Goal: Task Accomplishment & Management: Use online tool/utility

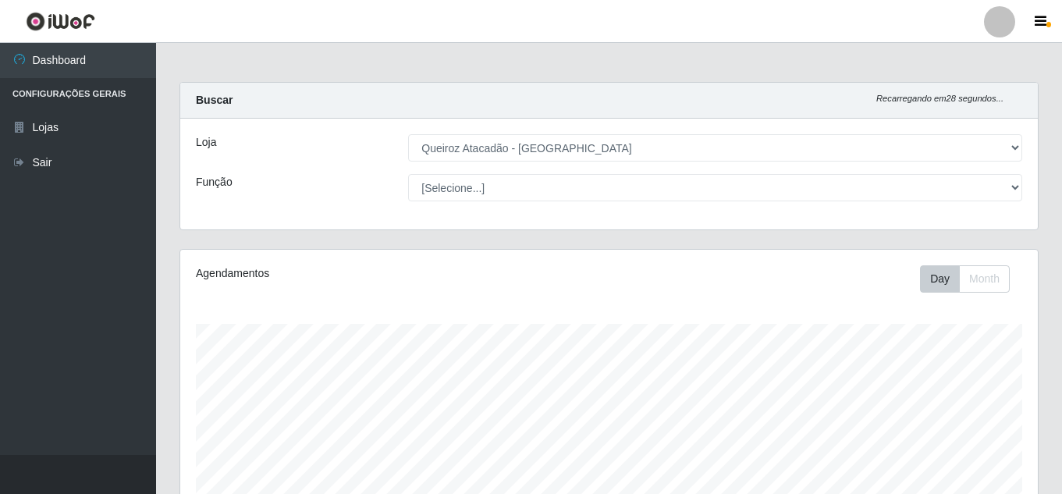
select select "225"
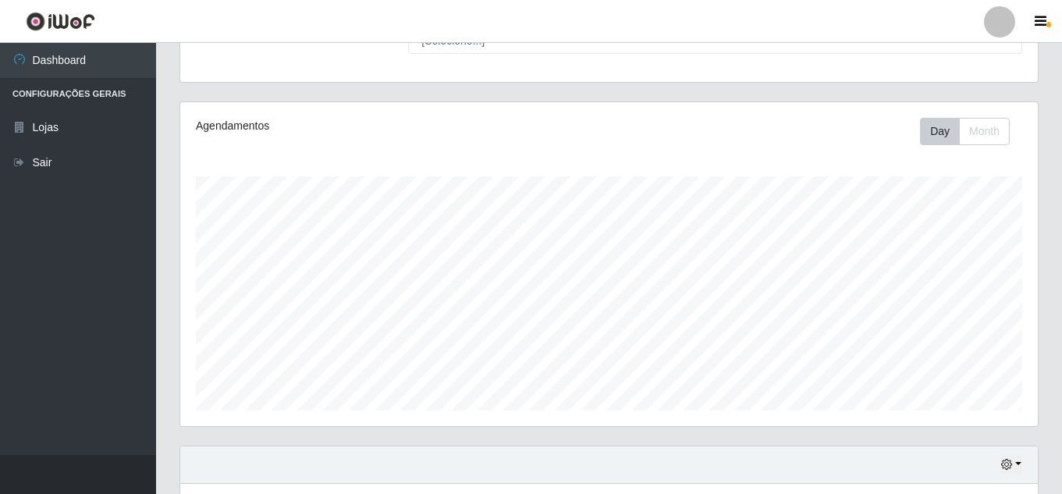
scroll to position [324, 857]
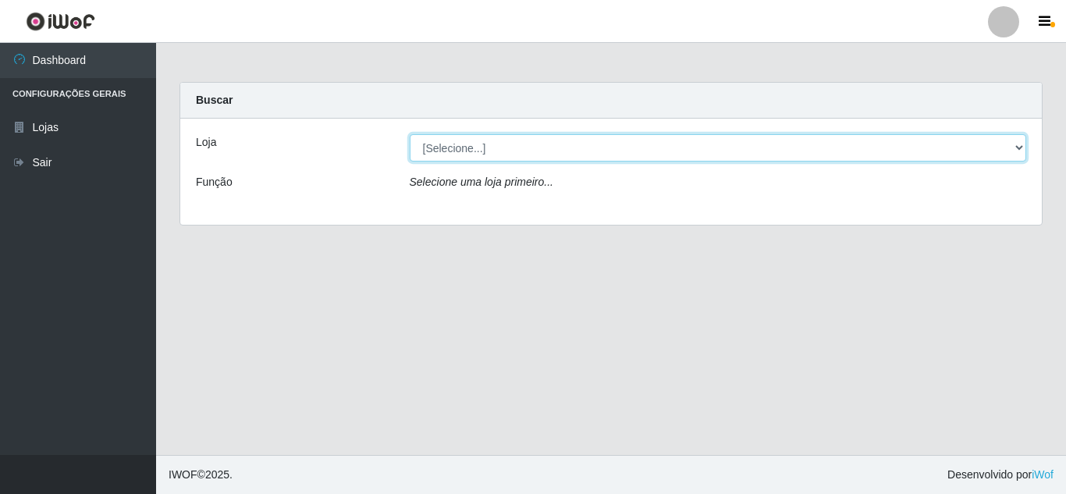
click at [463, 147] on select "[Selecione...] Queiroz Atacadão - [GEOGRAPHIC_DATA]" at bounding box center [718, 147] width 617 height 27
select select "225"
click at [410, 134] on select "[Selecione...] Queiroz Atacadão - [GEOGRAPHIC_DATA]" at bounding box center [718, 147] width 617 height 27
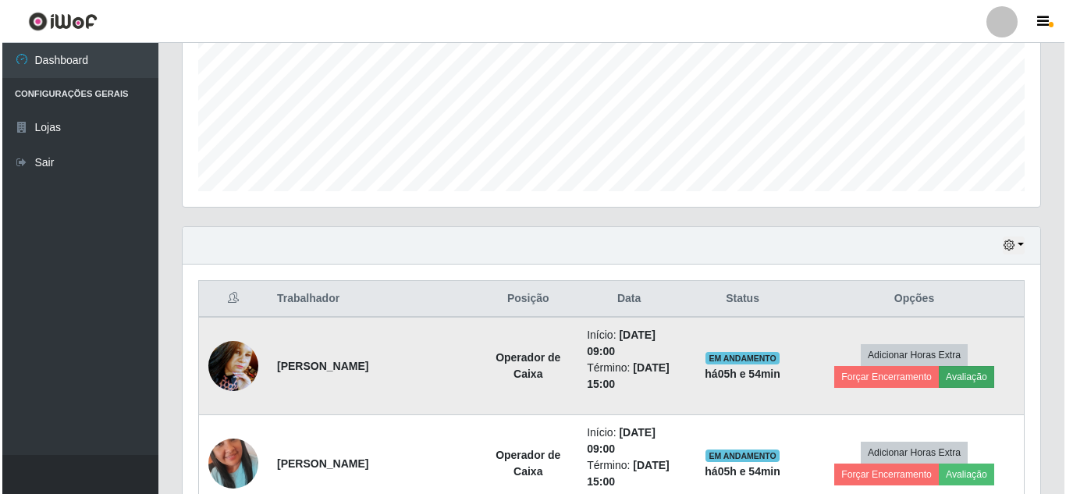
scroll to position [468, 0]
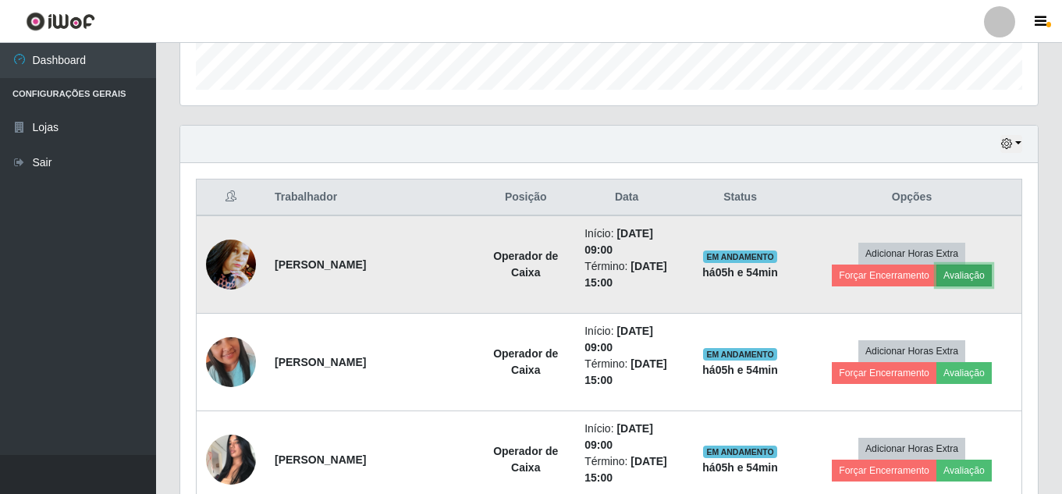
click at [972, 276] on button "Avaliação" at bounding box center [963, 275] width 55 height 22
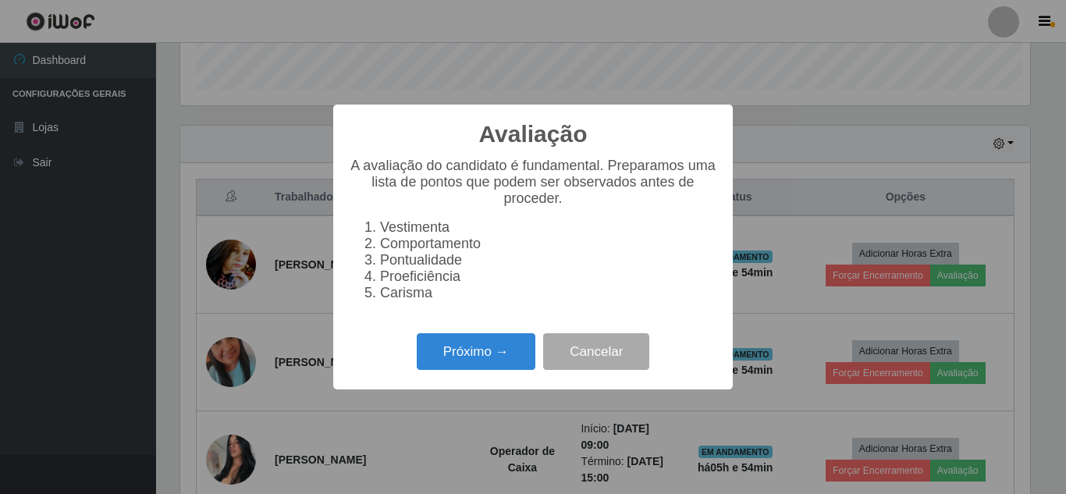
scroll to position [324, 850]
click at [457, 366] on button "Próximo →" at bounding box center [476, 351] width 119 height 37
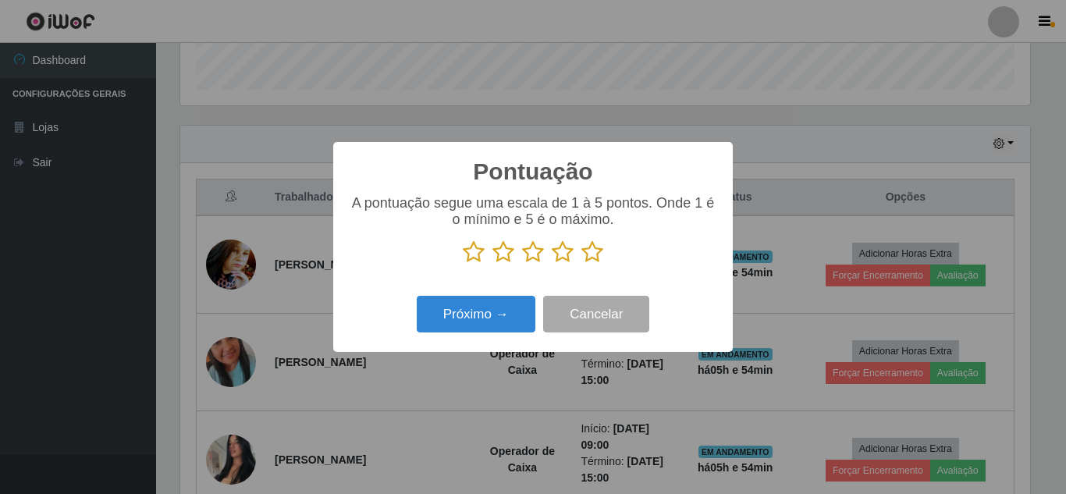
scroll to position [779835, 779309]
click at [600, 254] on icon at bounding box center [592, 251] width 22 height 23
click at [581, 264] on input "radio" at bounding box center [581, 264] width 0 height 0
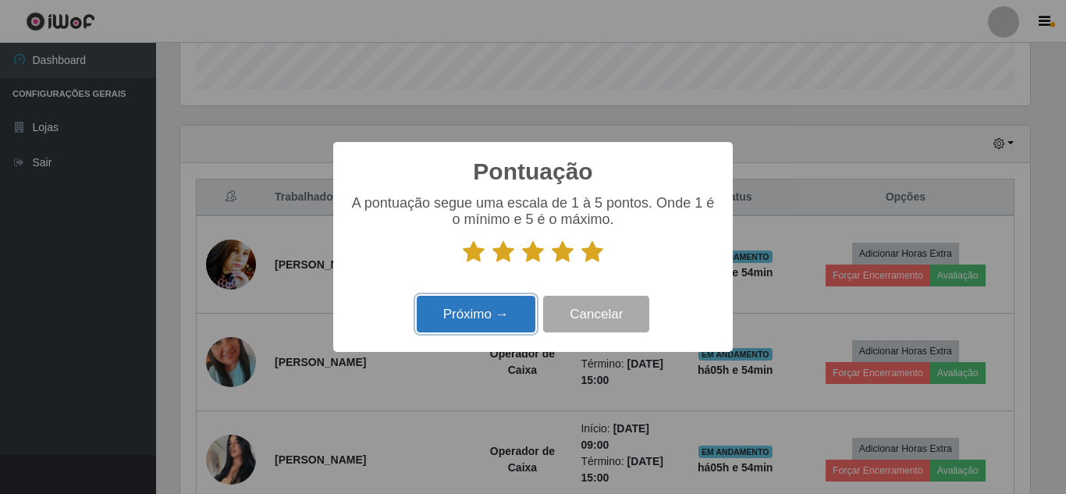
click at [468, 321] on button "Próximo →" at bounding box center [476, 314] width 119 height 37
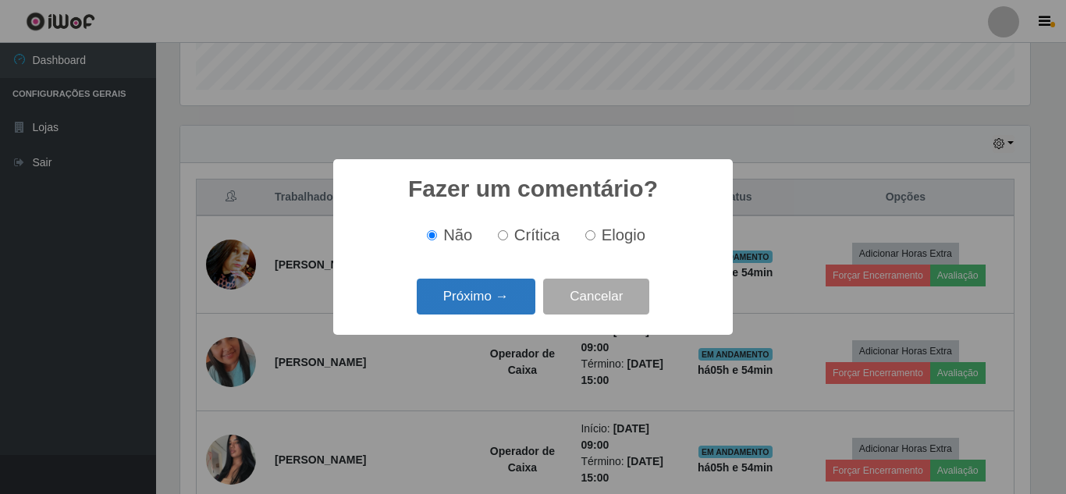
click at [467, 287] on button "Próximo →" at bounding box center [476, 297] width 119 height 37
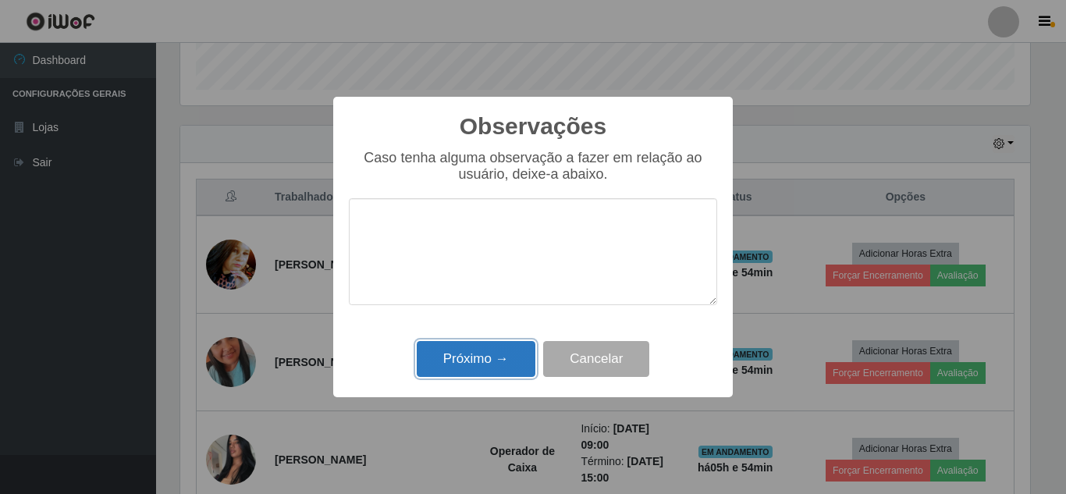
click at [477, 353] on button "Próximo →" at bounding box center [476, 359] width 119 height 37
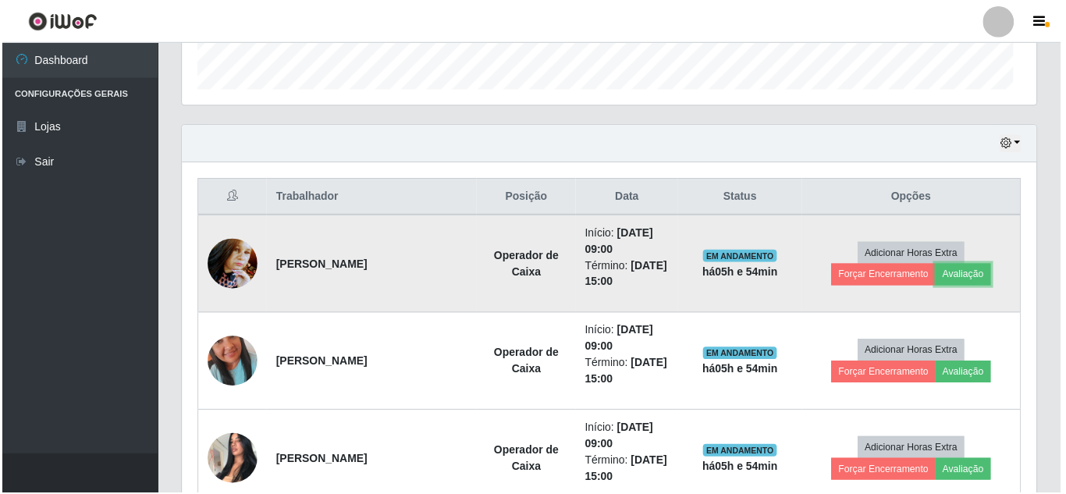
scroll to position [324, 857]
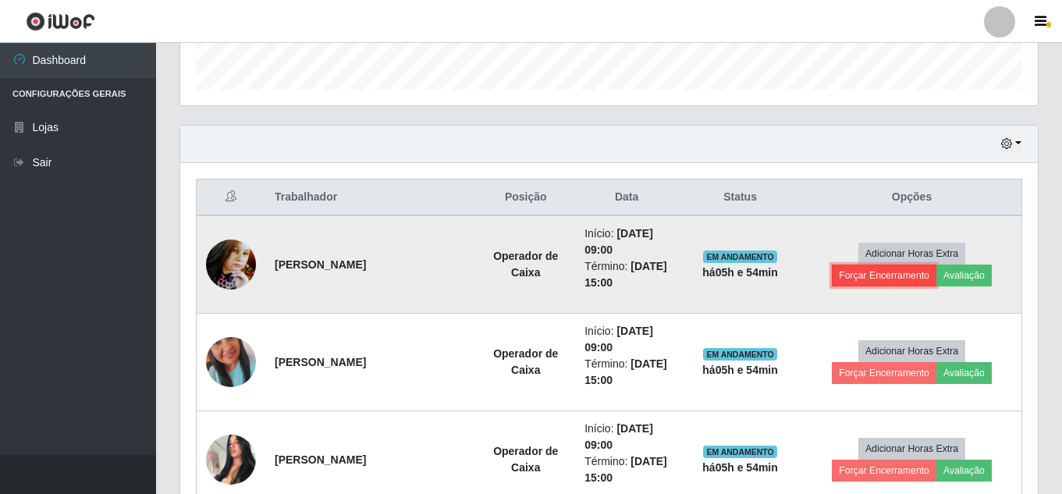
click at [878, 284] on button "Forçar Encerramento" at bounding box center [884, 275] width 105 height 22
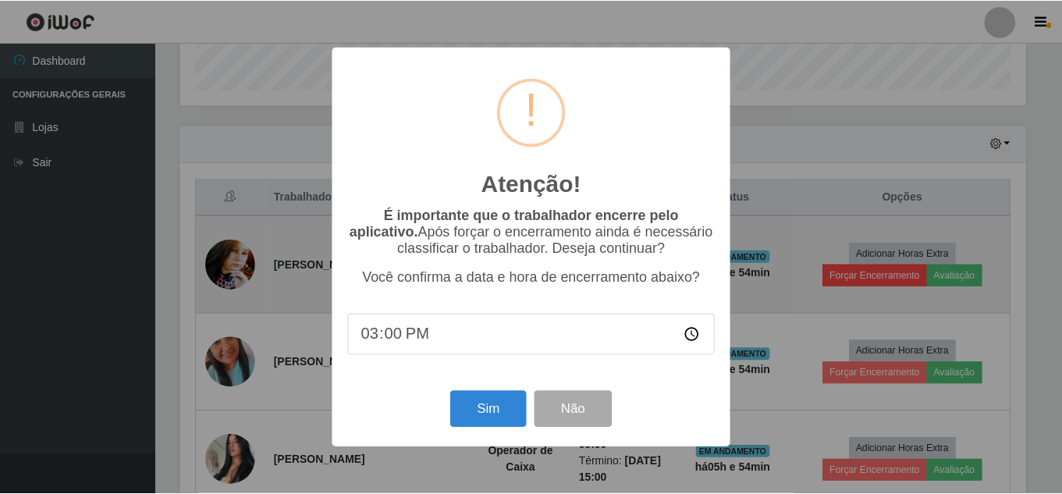
scroll to position [324, 850]
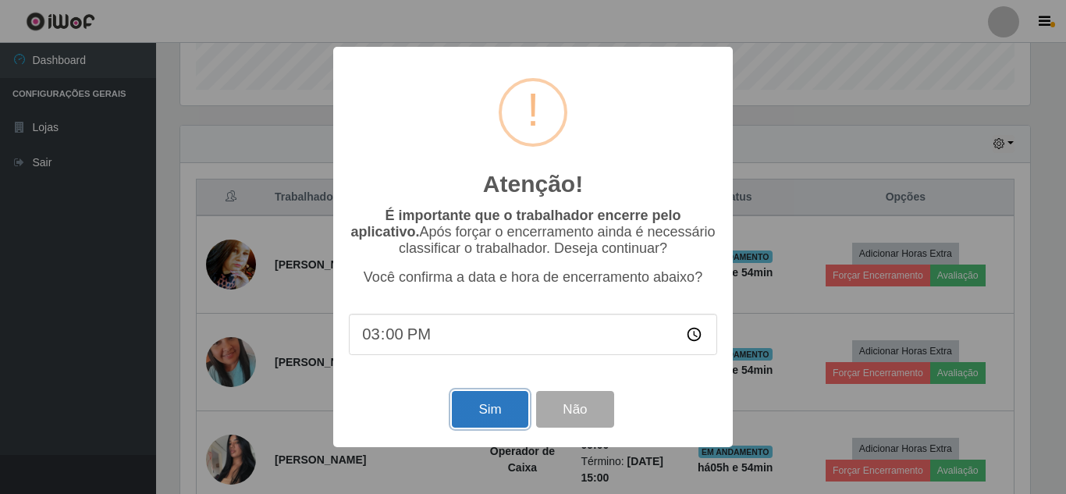
click at [469, 424] on button "Sim" at bounding box center [490, 409] width 76 height 37
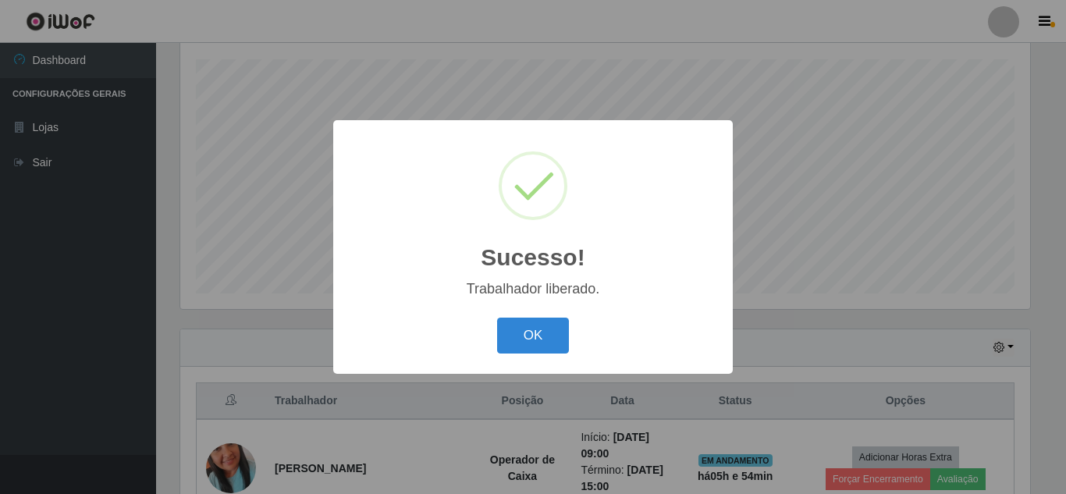
click at [540, 357] on div "OK Cancel" at bounding box center [533, 335] width 368 height 44
click at [538, 338] on button "OK" at bounding box center [533, 336] width 73 height 37
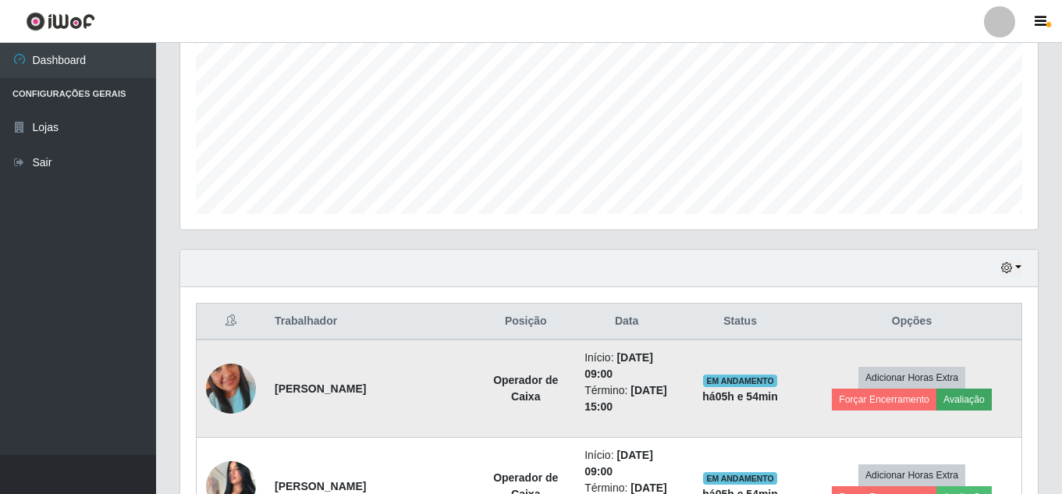
scroll to position [499, 0]
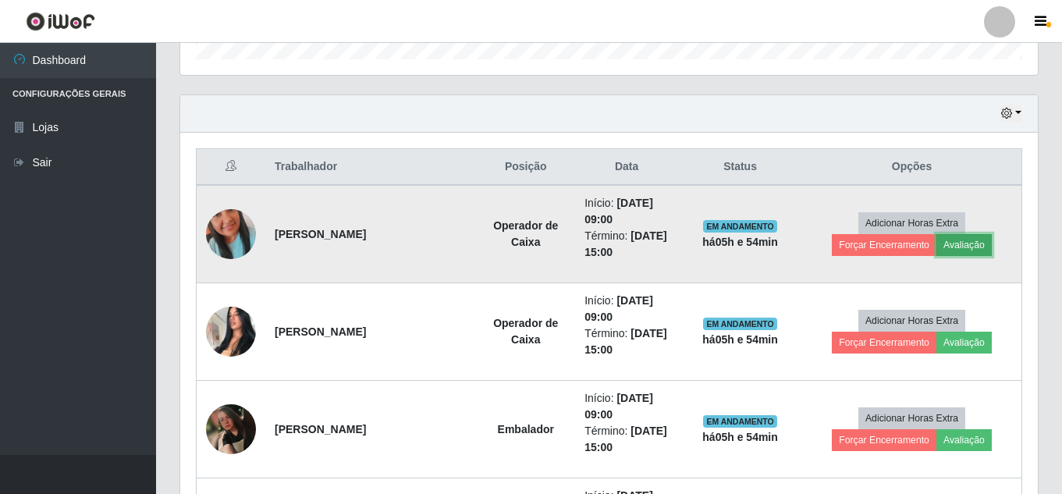
click at [972, 252] on button "Avaliação" at bounding box center [963, 245] width 55 height 22
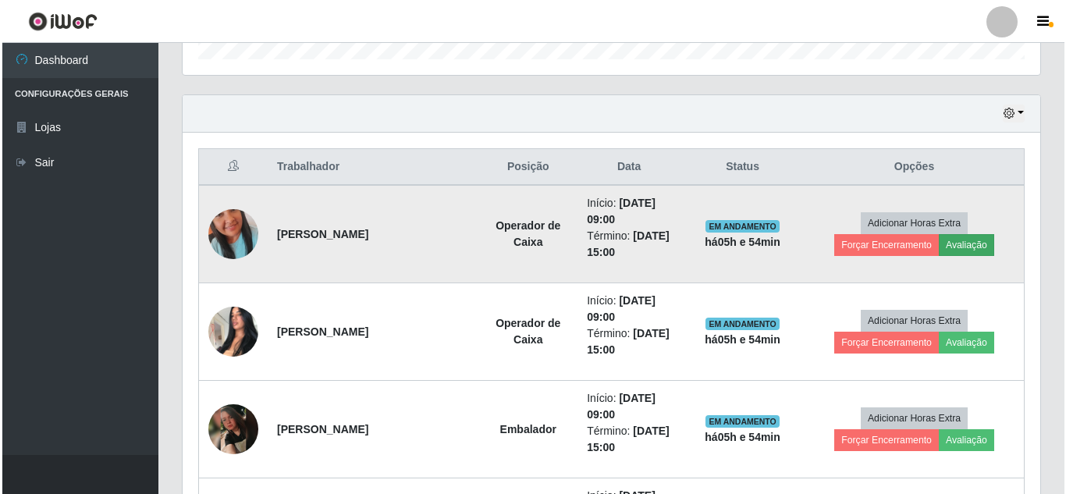
scroll to position [324, 850]
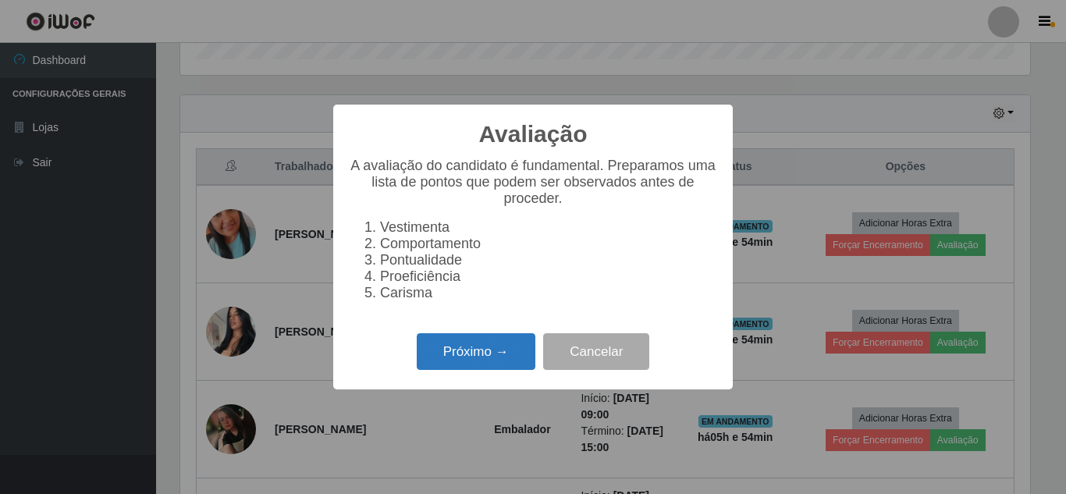
click at [477, 367] on button "Próximo →" at bounding box center [476, 351] width 119 height 37
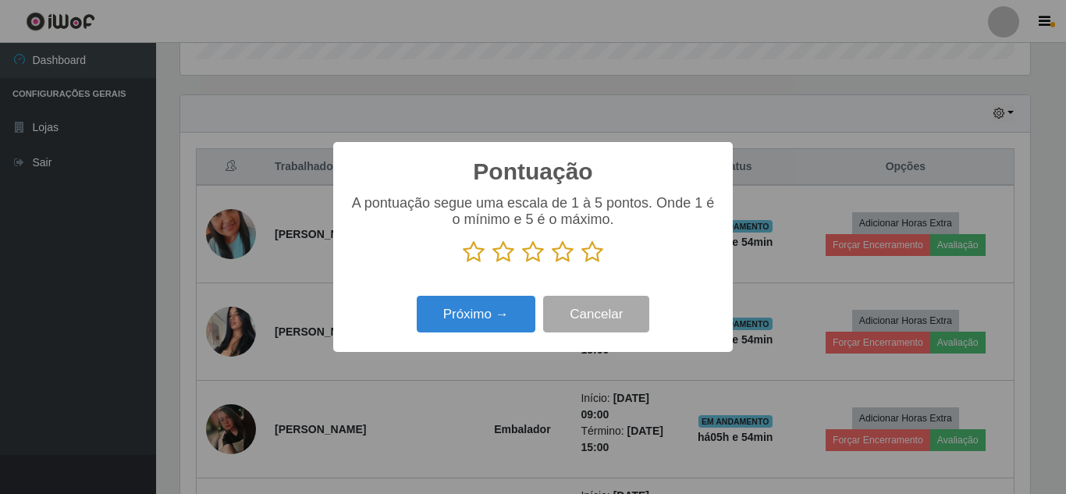
scroll to position [779835, 779309]
click at [597, 257] on icon at bounding box center [592, 251] width 22 height 23
click at [581, 264] on input "radio" at bounding box center [581, 264] width 0 height 0
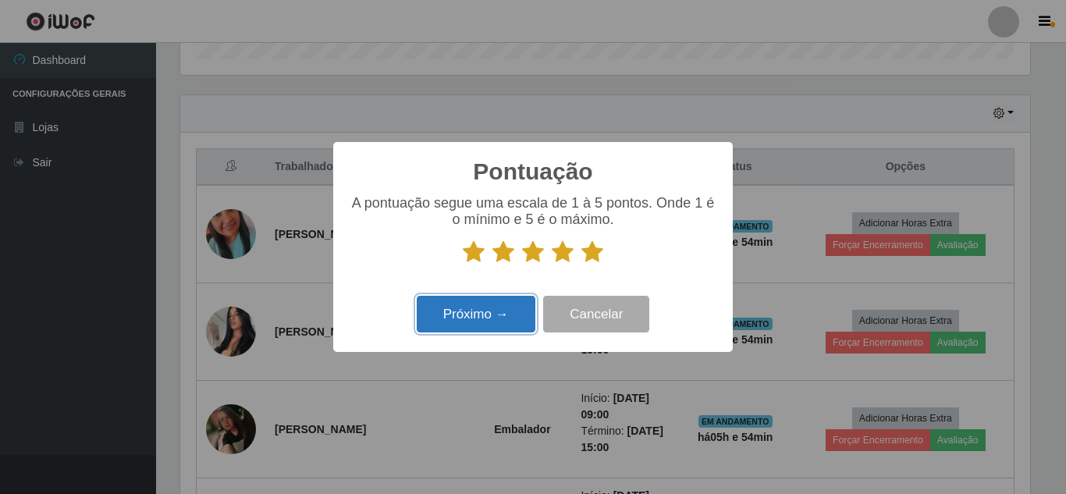
click at [456, 325] on button "Próximo →" at bounding box center [476, 314] width 119 height 37
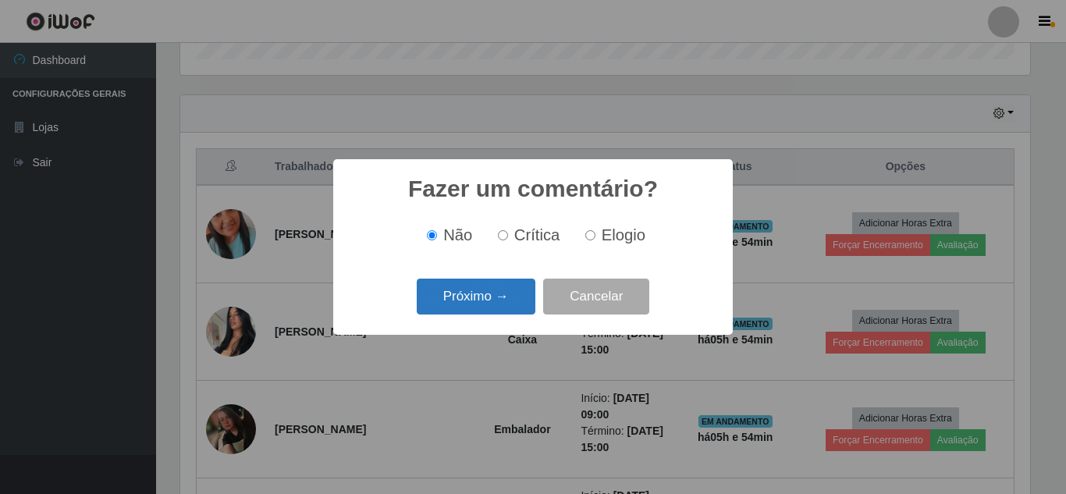
click at [517, 295] on button "Próximo →" at bounding box center [476, 297] width 119 height 37
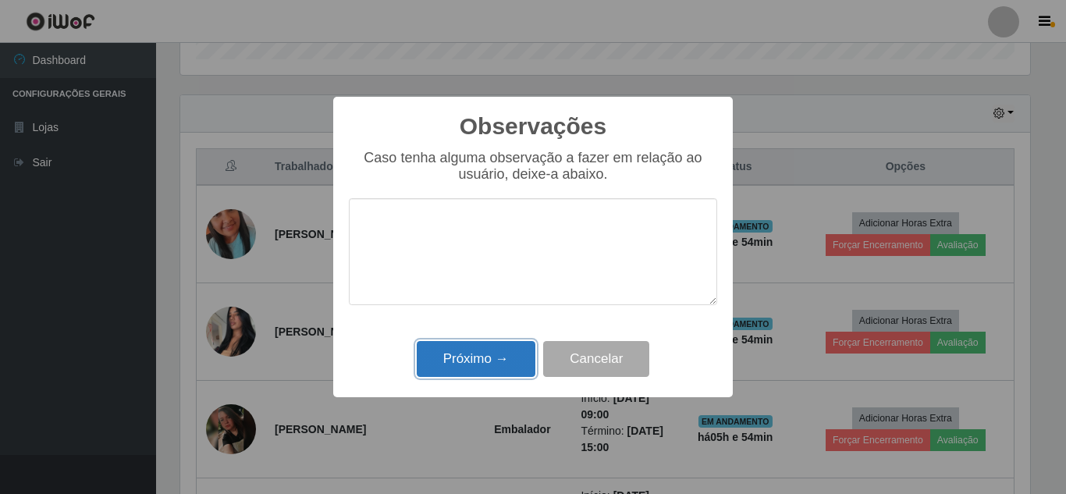
click at [471, 363] on button "Próximo →" at bounding box center [476, 359] width 119 height 37
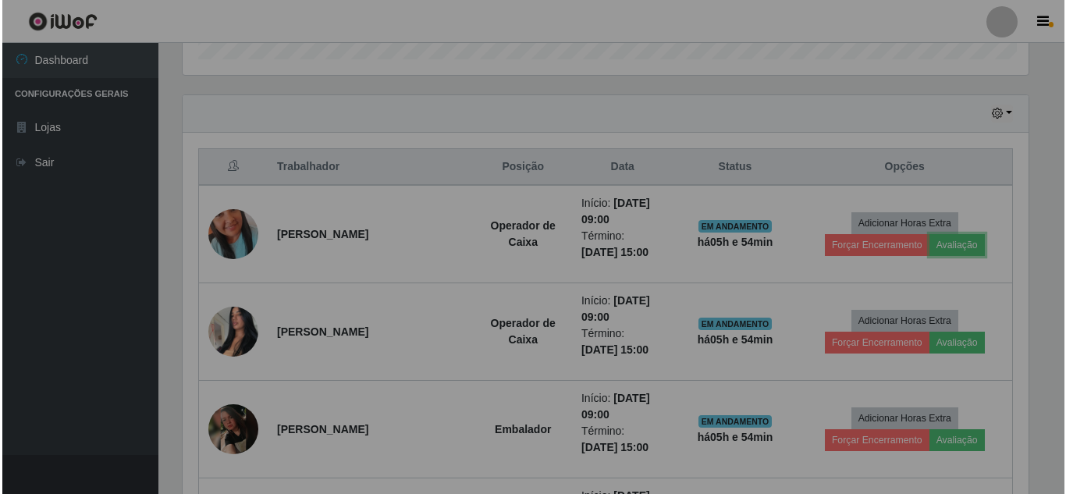
scroll to position [324, 857]
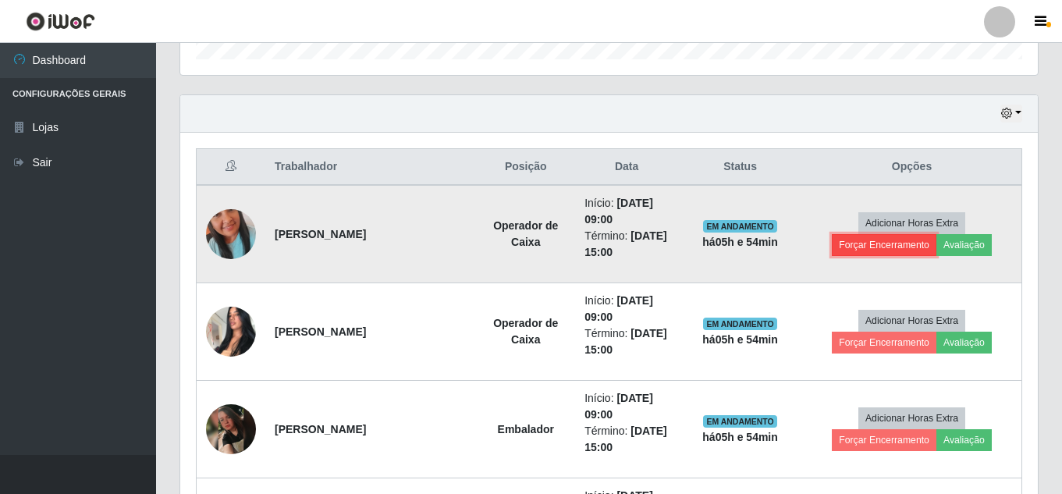
click at [903, 253] on button "Forçar Encerramento" at bounding box center [884, 245] width 105 height 22
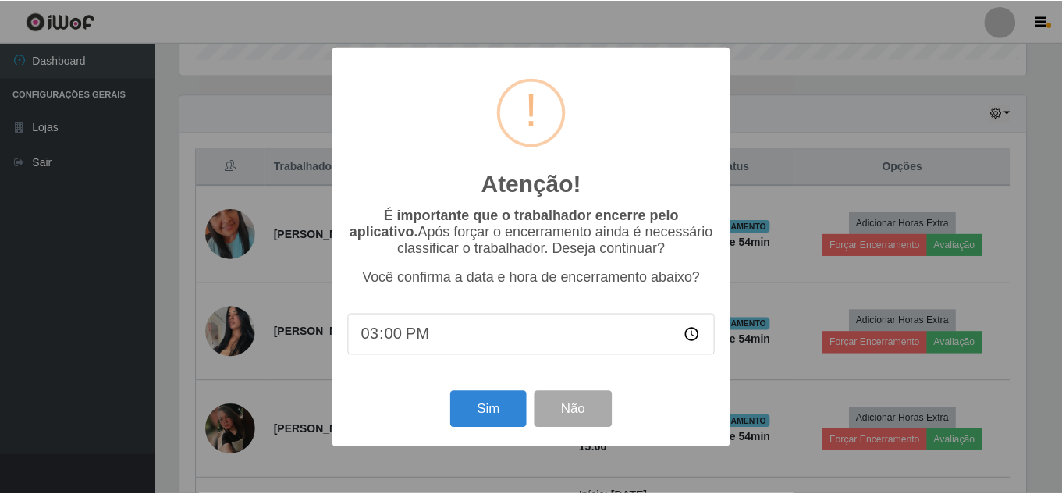
scroll to position [324, 850]
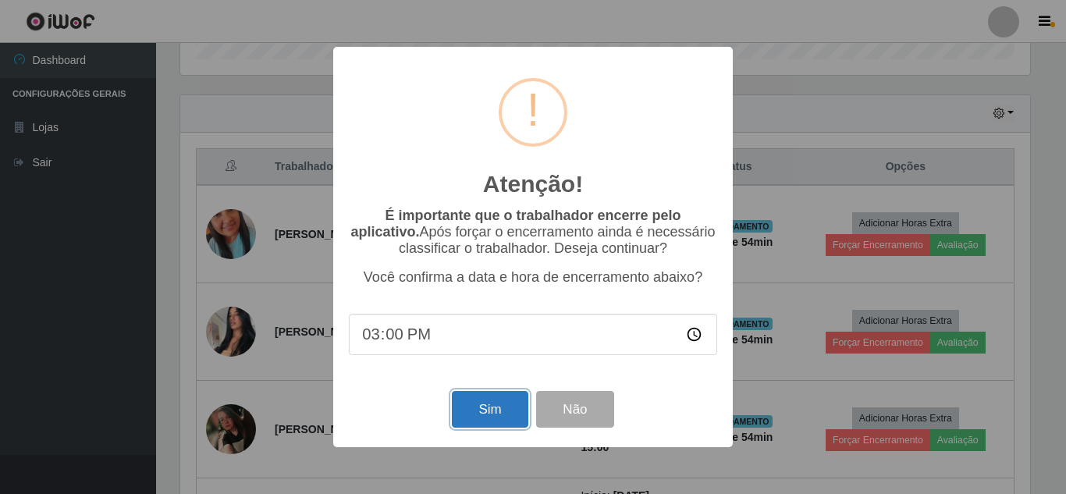
click at [501, 423] on button "Sim" at bounding box center [490, 409] width 76 height 37
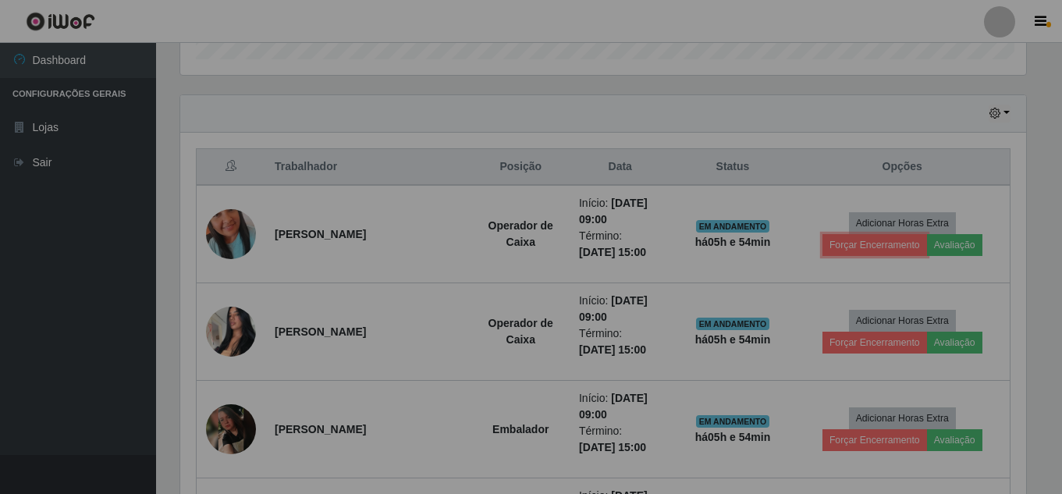
scroll to position [0, 0]
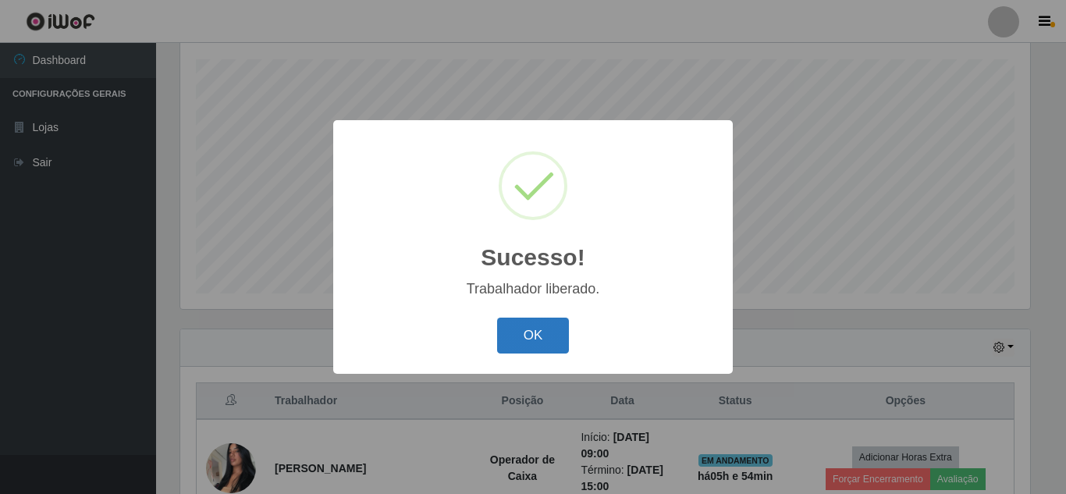
click at [521, 348] on button "OK" at bounding box center [533, 336] width 73 height 37
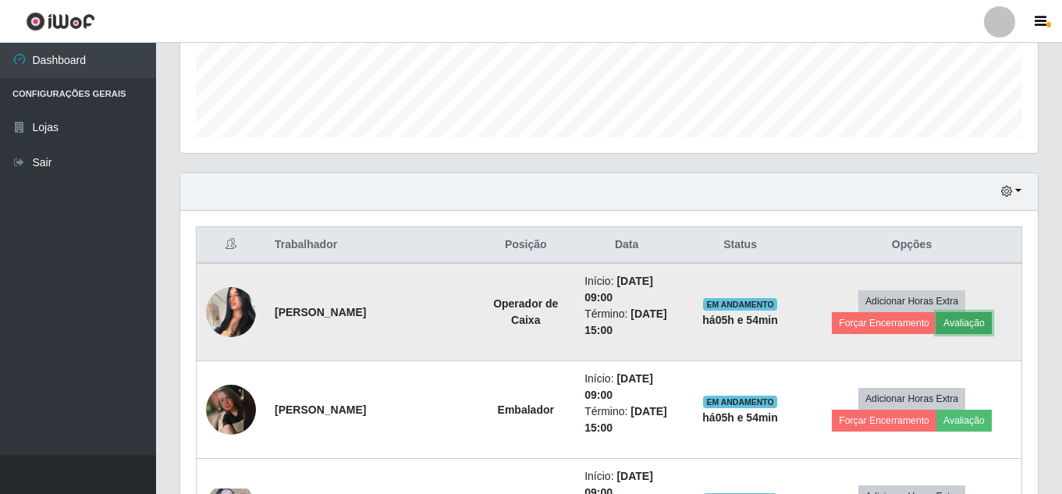
click at [967, 324] on button "Avaliação" at bounding box center [963, 323] width 55 height 22
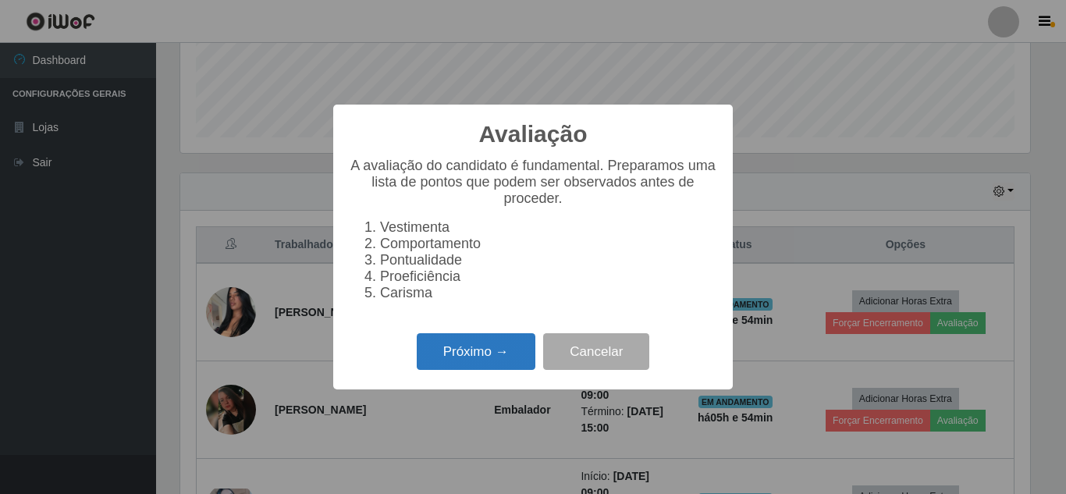
click at [457, 365] on button "Próximo →" at bounding box center [476, 351] width 119 height 37
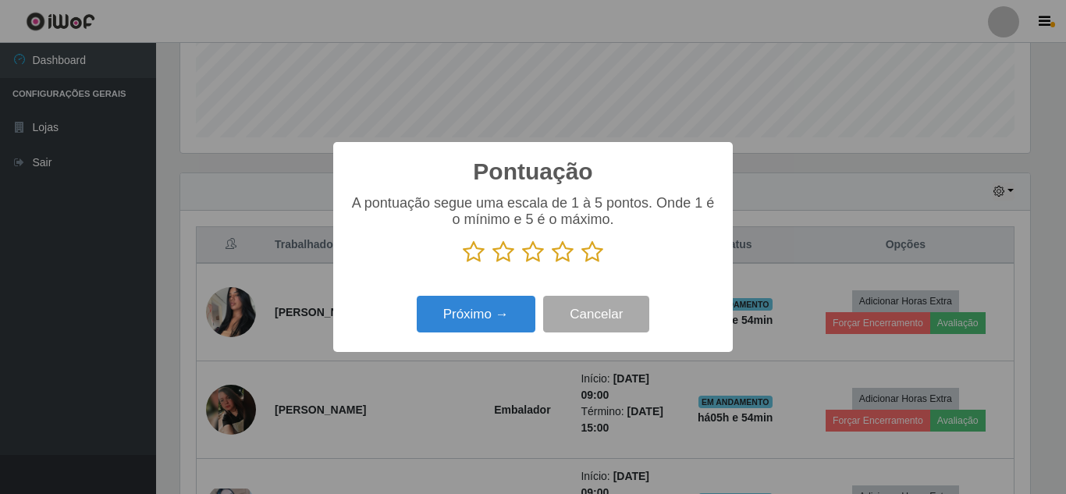
click at [598, 256] on icon at bounding box center [592, 251] width 22 height 23
click at [581, 264] on input "radio" at bounding box center [581, 264] width 0 height 0
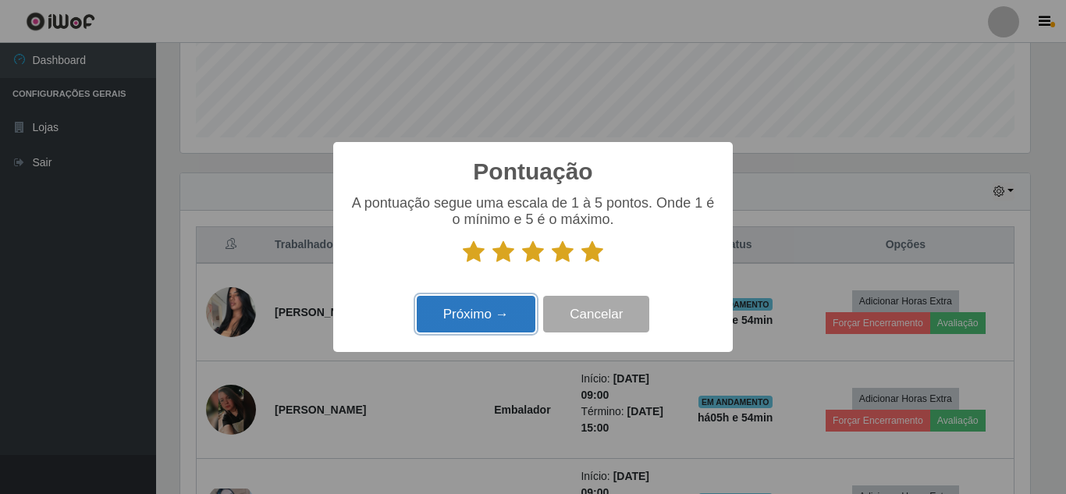
click at [491, 325] on button "Próximo →" at bounding box center [476, 314] width 119 height 37
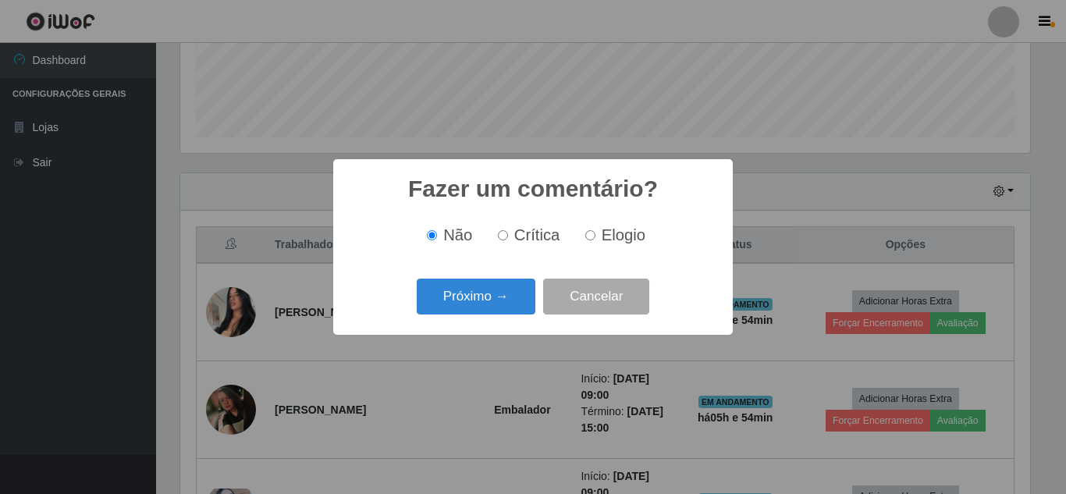
click at [492, 323] on div "Fazer um comentário? × Não Crítica Elogio Próximo → Cancelar" at bounding box center [532, 246] width 399 height 175
click at [491, 303] on button "Próximo →" at bounding box center [476, 297] width 119 height 37
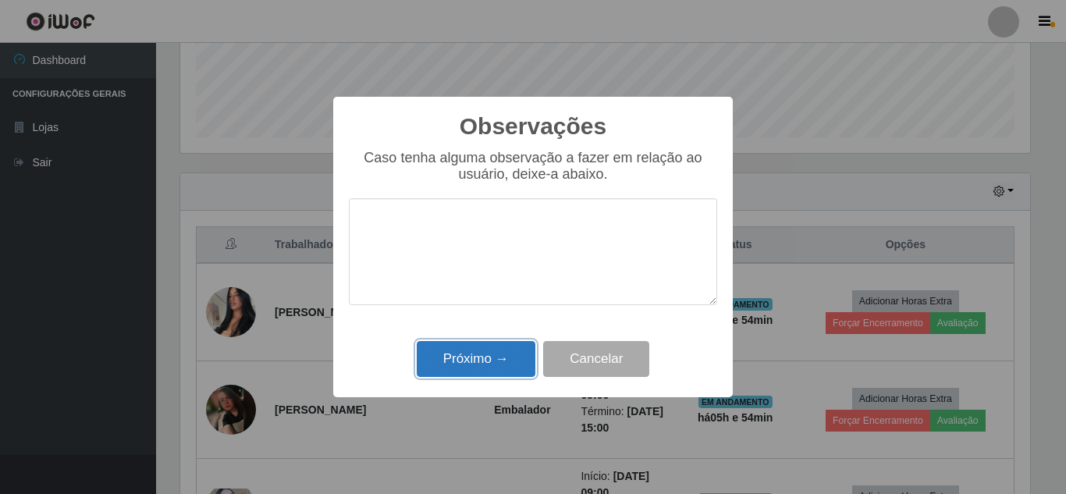
click at [470, 366] on button "Próximo →" at bounding box center [476, 359] width 119 height 37
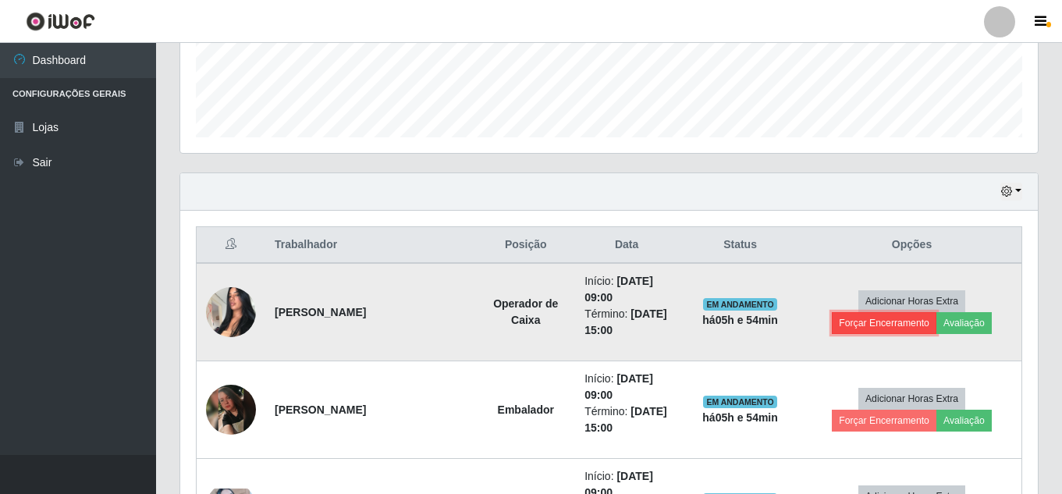
click at [890, 330] on button "Forçar Encerramento" at bounding box center [884, 323] width 105 height 22
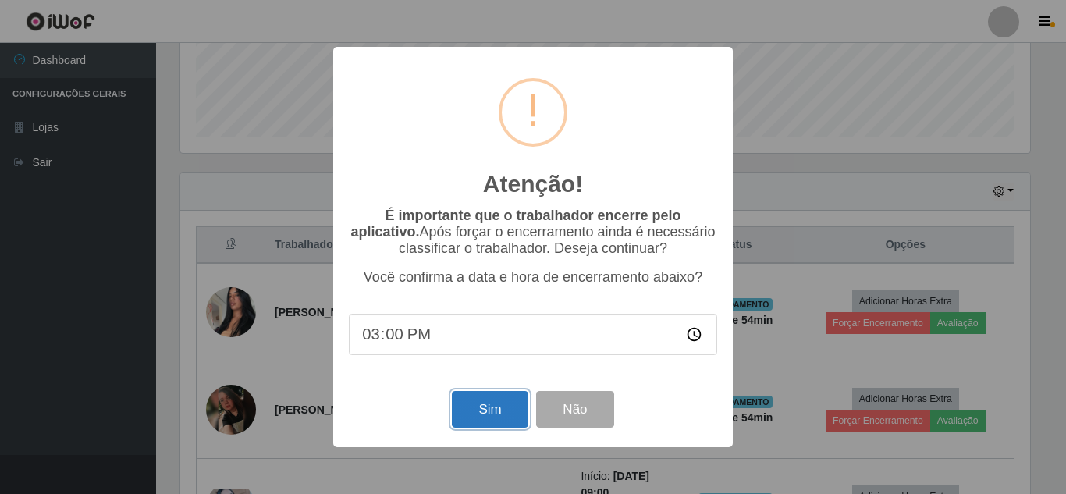
click at [490, 415] on button "Sim" at bounding box center [490, 409] width 76 height 37
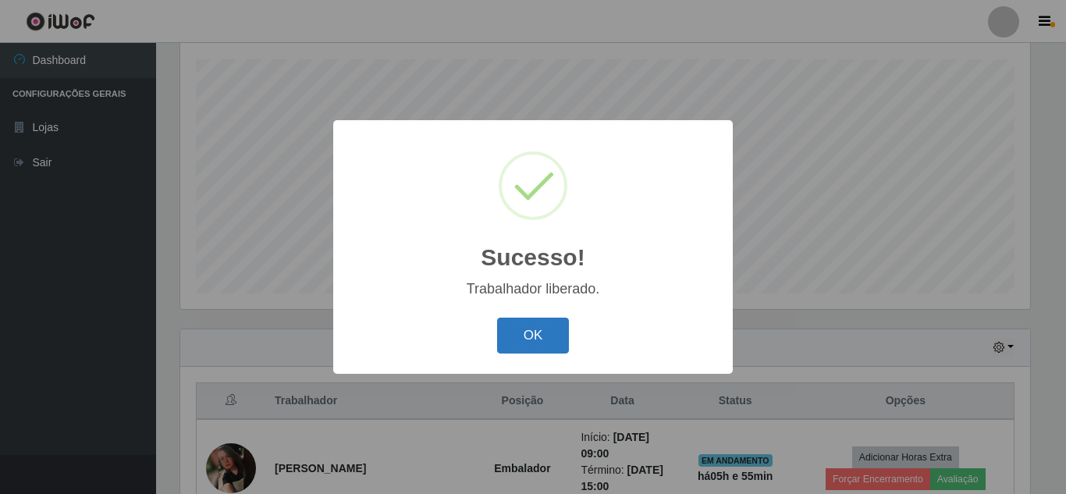
click at [546, 344] on button "OK" at bounding box center [533, 336] width 73 height 37
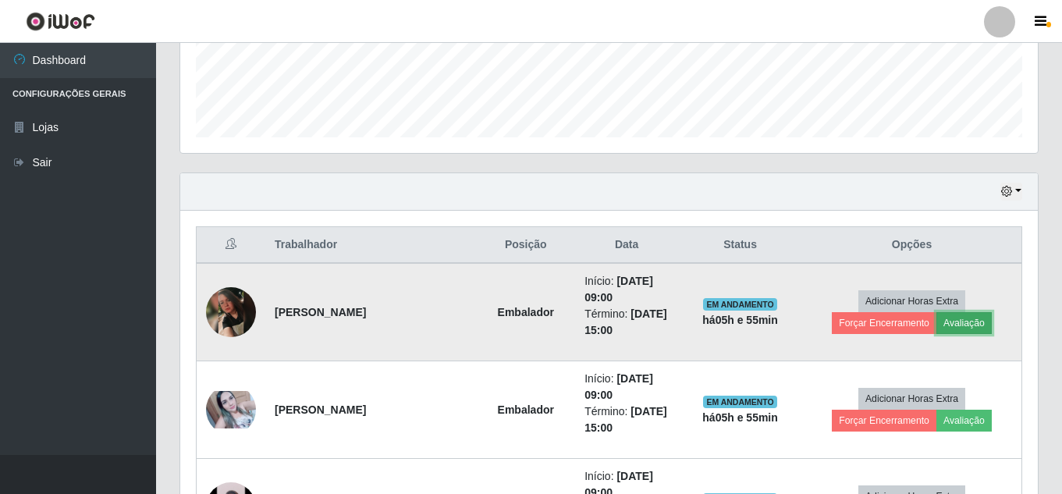
click at [973, 329] on button "Avaliação" at bounding box center [963, 323] width 55 height 22
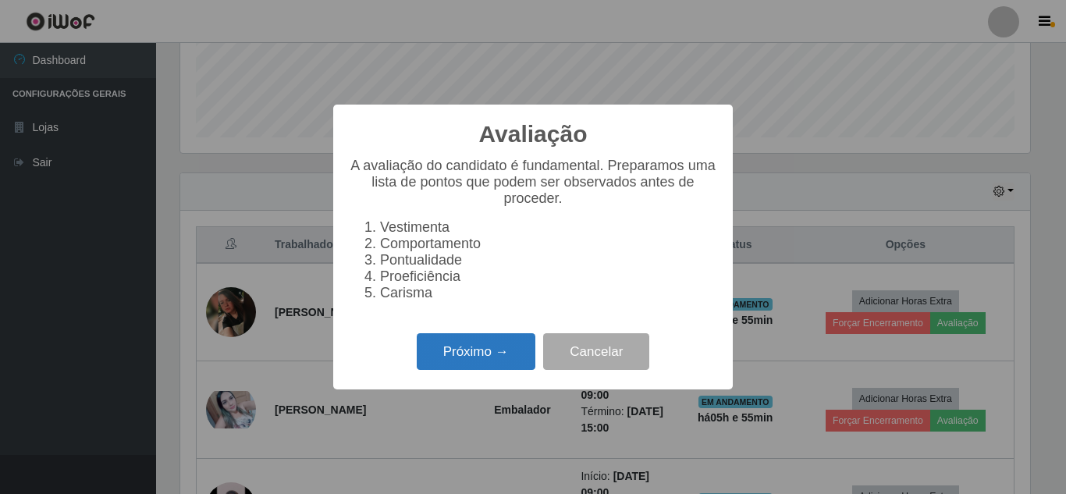
click at [484, 364] on button "Próximo →" at bounding box center [476, 351] width 119 height 37
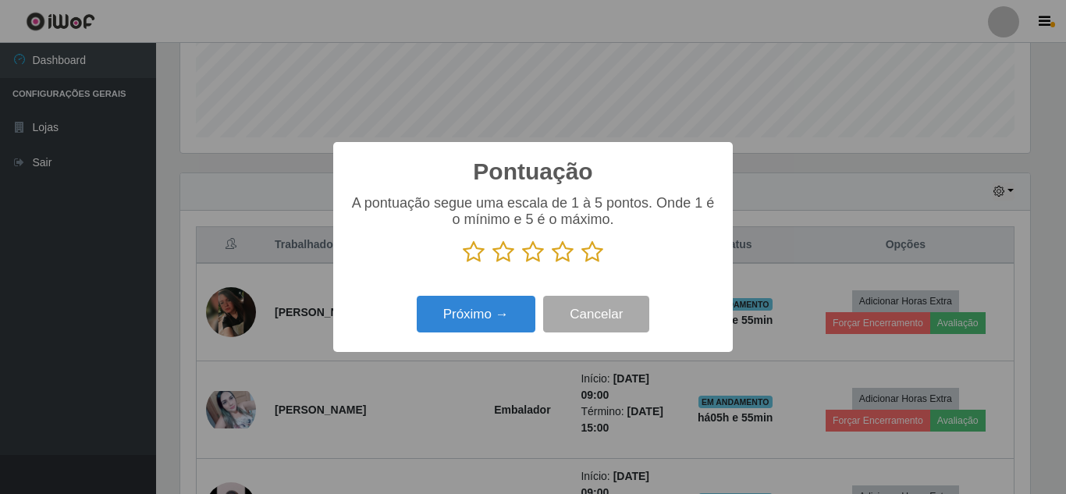
click at [591, 250] on icon at bounding box center [592, 251] width 22 height 23
click at [581, 264] on input "radio" at bounding box center [581, 264] width 0 height 0
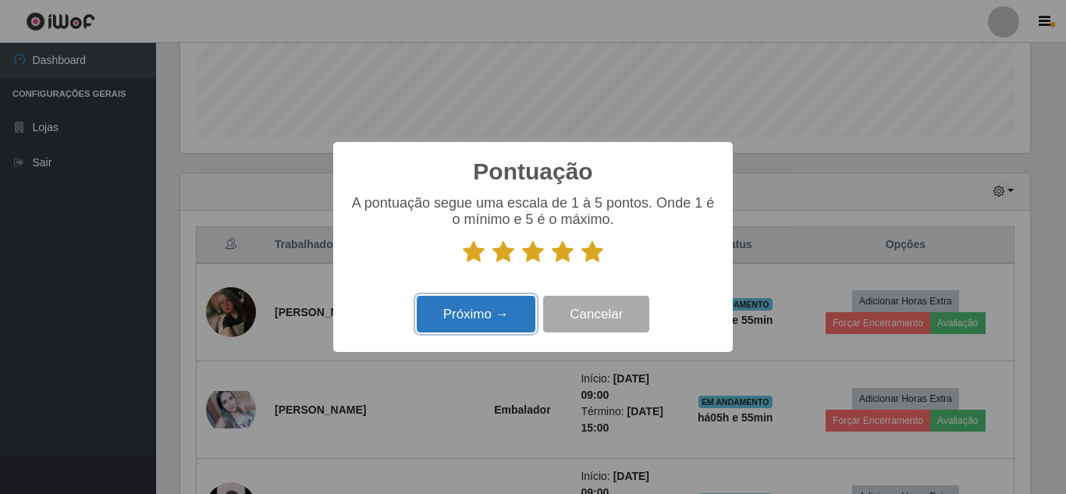
click at [469, 317] on button "Próximo →" at bounding box center [476, 314] width 119 height 37
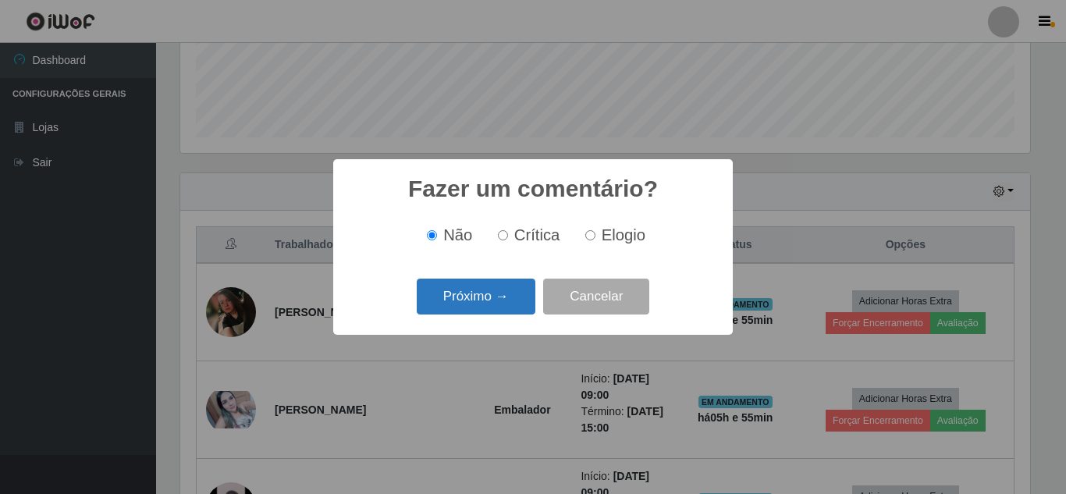
click at [475, 301] on button "Próximo →" at bounding box center [476, 297] width 119 height 37
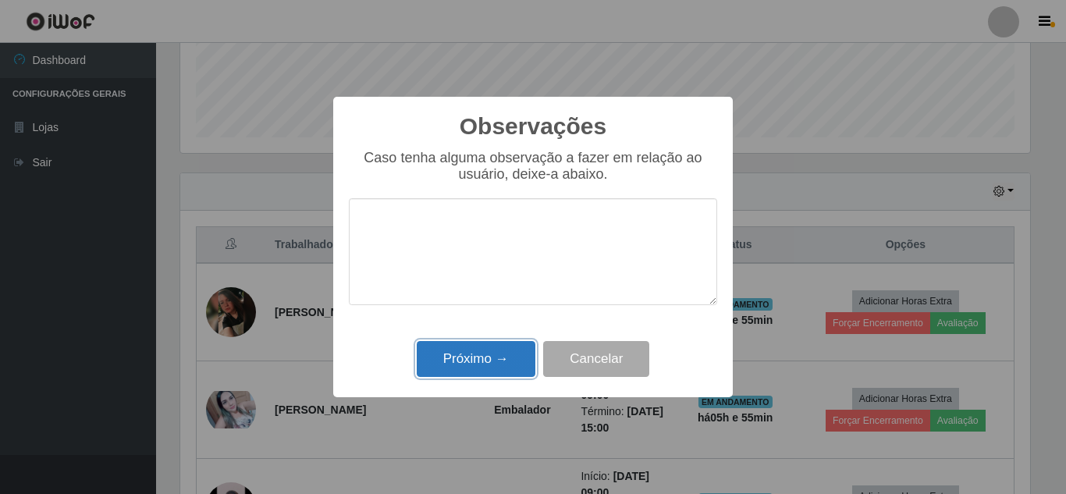
click at [488, 360] on button "Próximo →" at bounding box center [476, 359] width 119 height 37
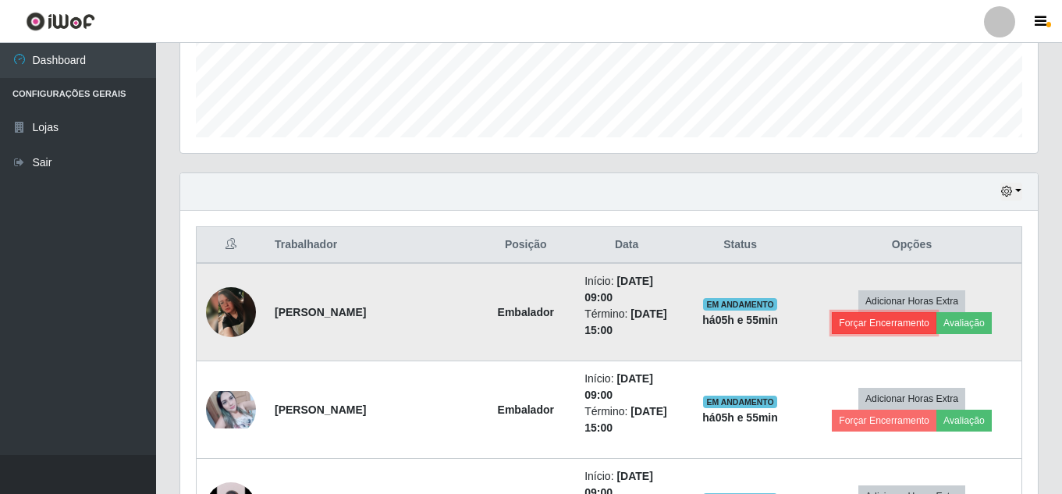
click at [872, 325] on button "Forçar Encerramento" at bounding box center [884, 323] width 105 height 22
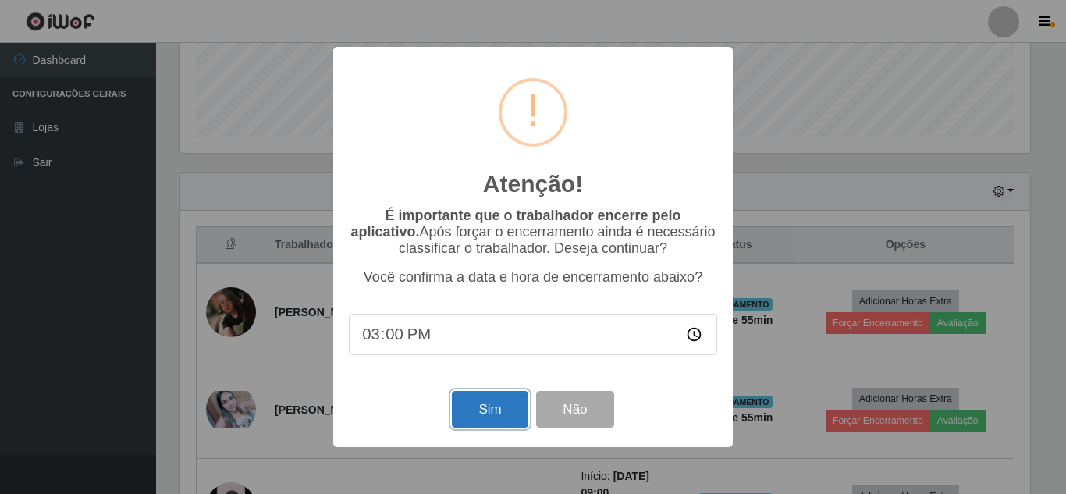
click at [506, 427] on button "Sim" at bounding box center [490, 409] width 76 height 37
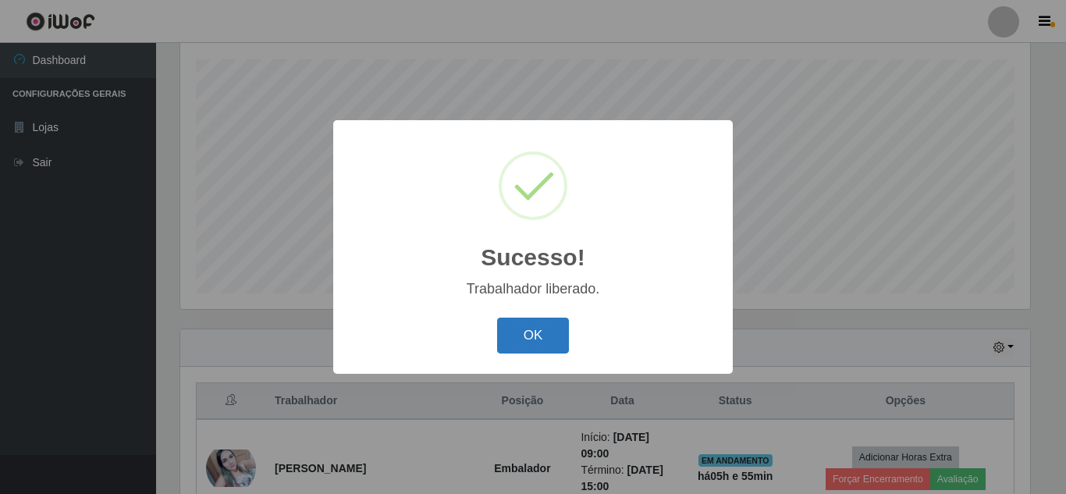
click at [531, 338] on button "OK" at bounding box center [533, 336] width 73 height 37
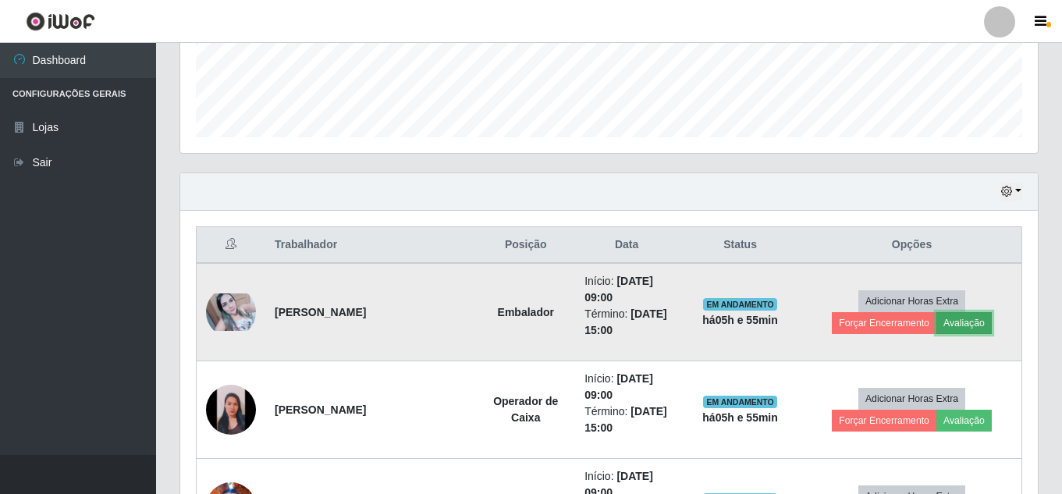
click at [968, 330] on button "Avaliação" at bounding box center [963, 323] width 55 height 22
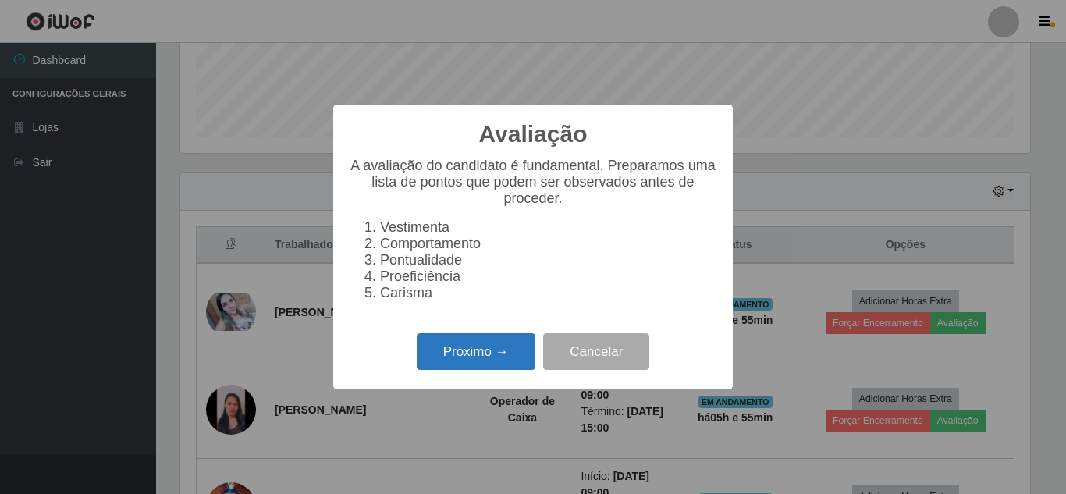
click at [481, 354] on button "Próximo →" at bounding box center [476, 351] width 119 height 37
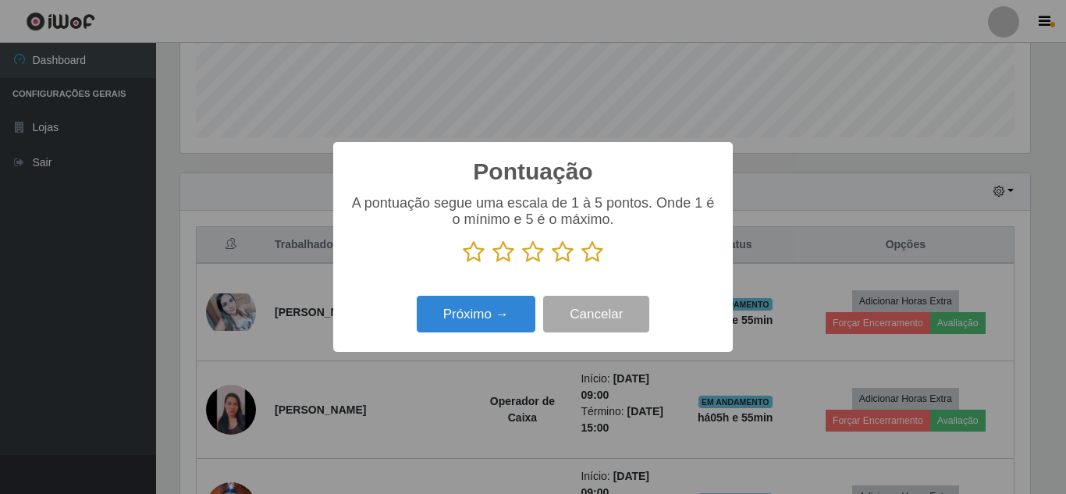
click at [594, 253] on icon at bounding box center [592, 251] width 22 height 23
click at [581, 264] on input "radio" at bounding box center [581, 264] width 0 height 0
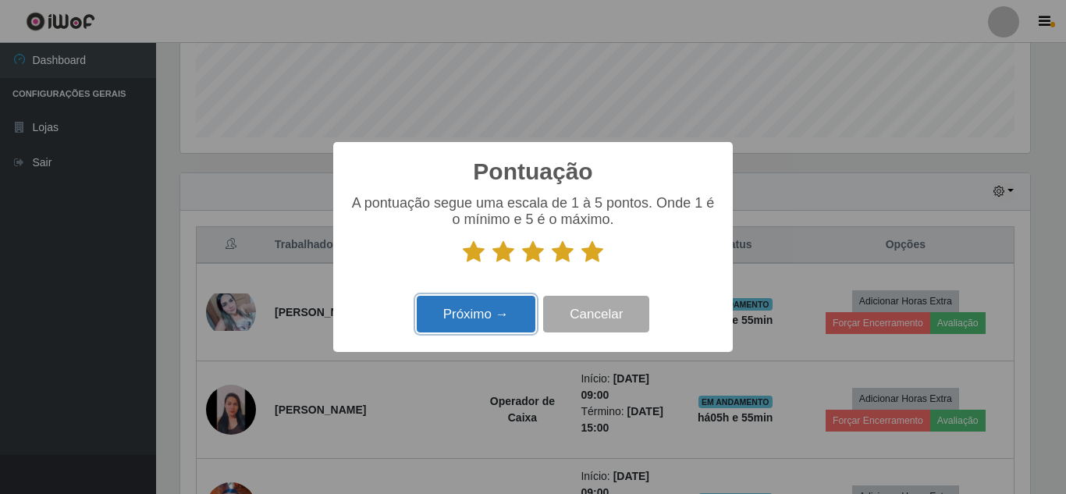
click at [484, 321] on button "Próximo →" at bounding box center [476, 314] width 119 height 37
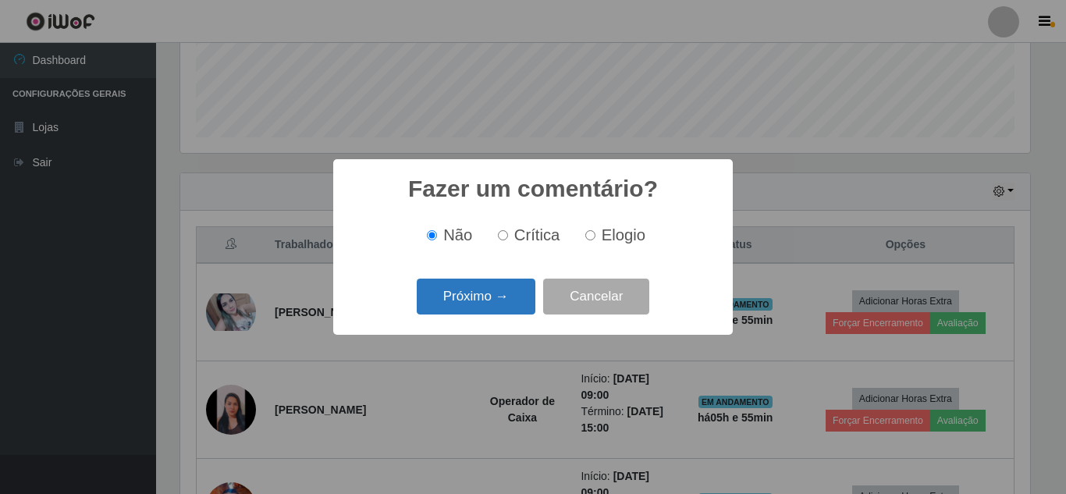
click at [493, 312] on button "Próximo →" at bounding box center [476, 297] width 119 height 37
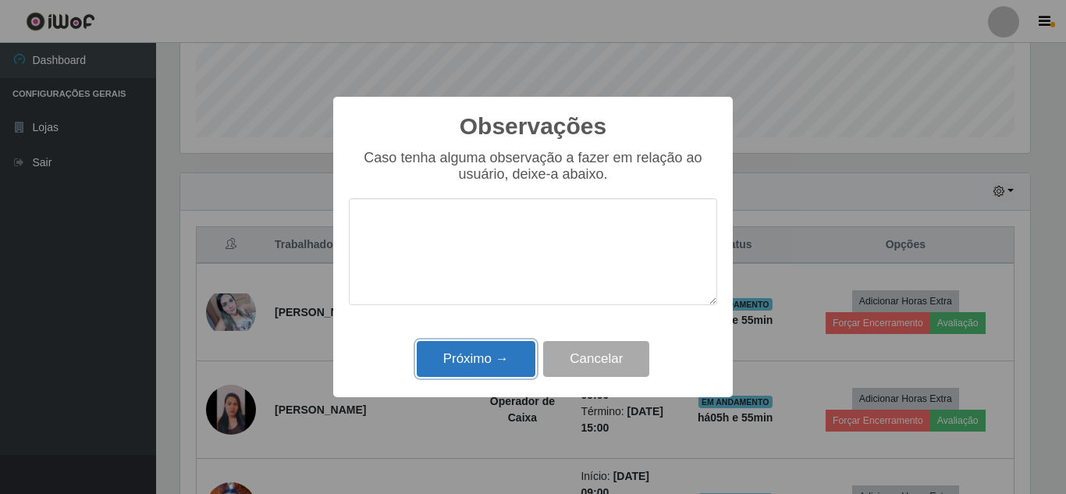
click at [487, 366] on button "Próximo →" at bounding box center [476, 359] width 119 height 37
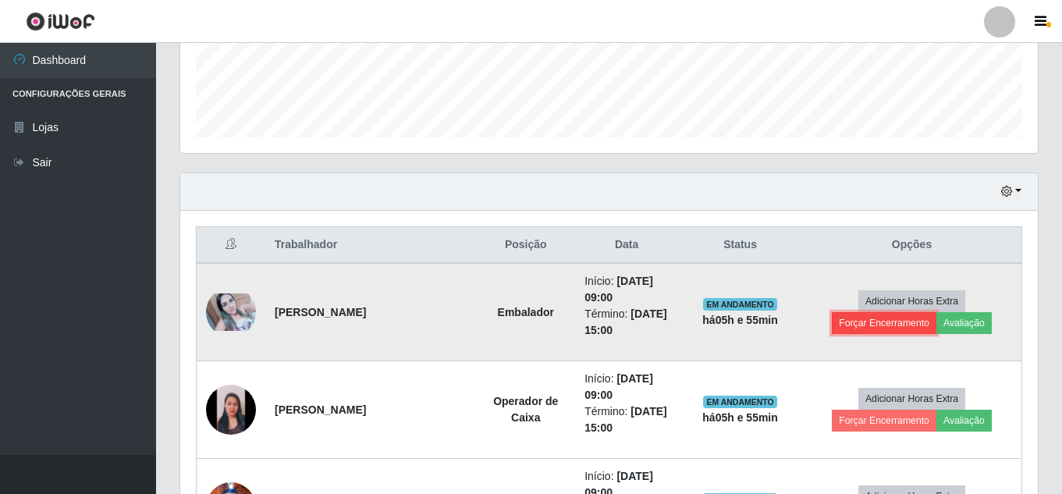
click at [893, 326] on button "Forçar Encerramento" at bounding box center [884, 323] width 105 height 22
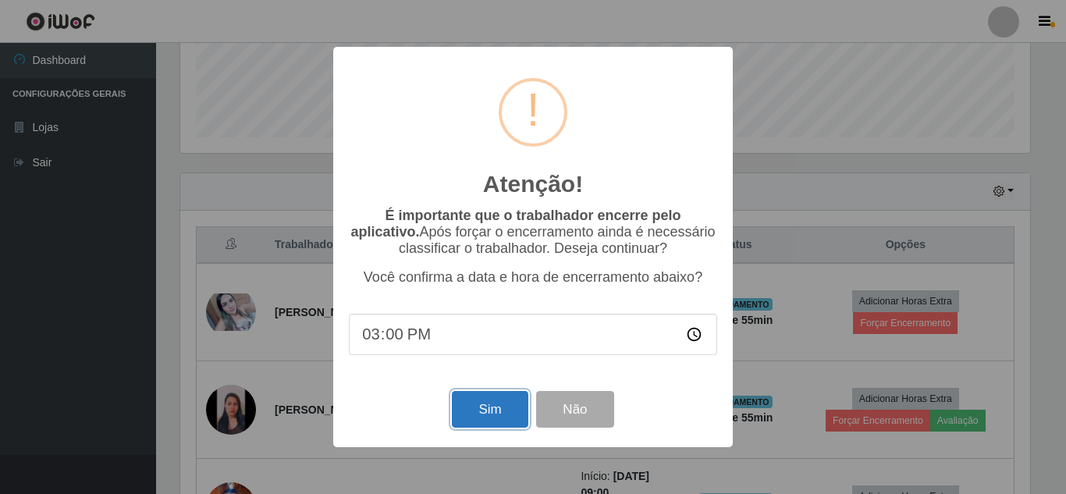
click at [464, 413] on button "Sim" at bounding box center [490, 409] width 76 height 37
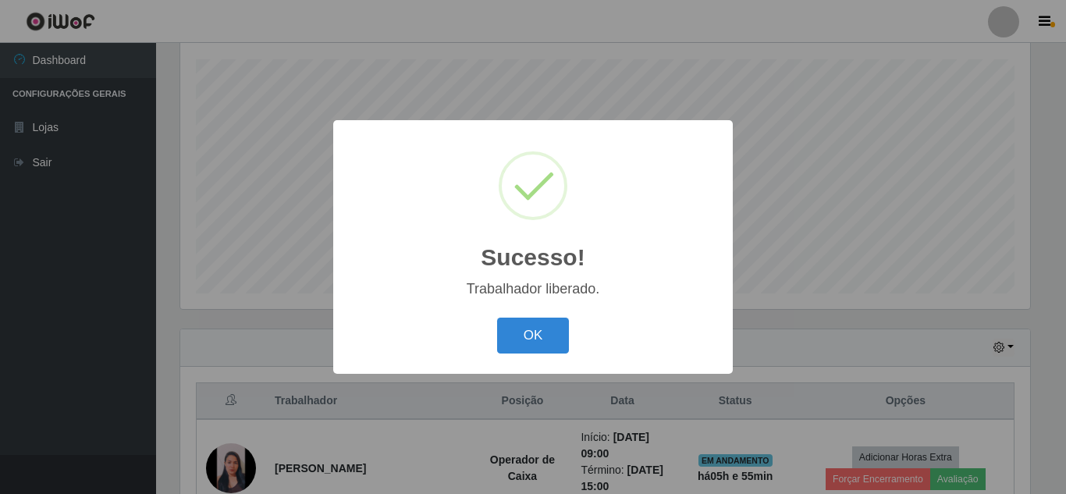
click at [560, 356] on div "OK Cancel" at bounding box center [533, 335] width 368 height 44
click at [550, 339] on button "OK" at bounding box center [533, 336] width 73 height 37
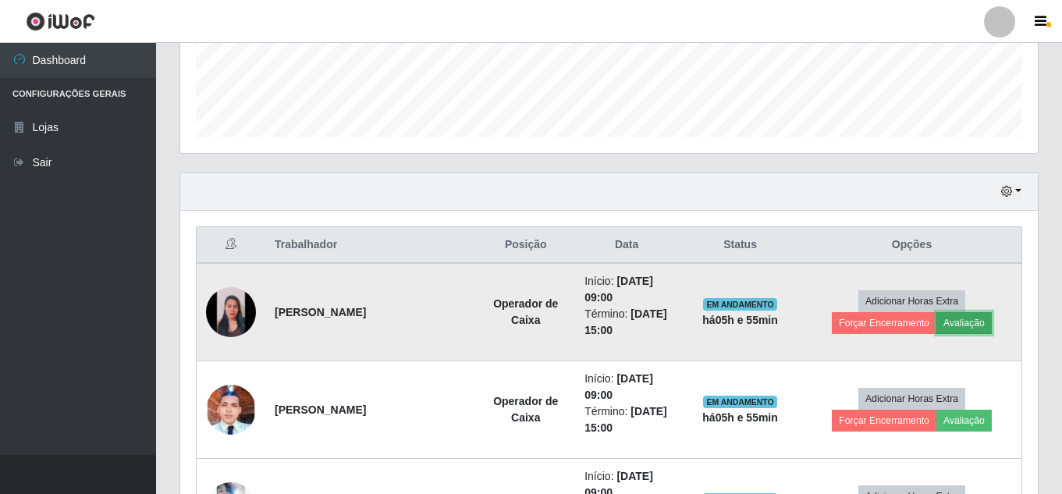
click at [980, 324] on button "Avaliação" at bounding box center [963, 323] width 55 height 22
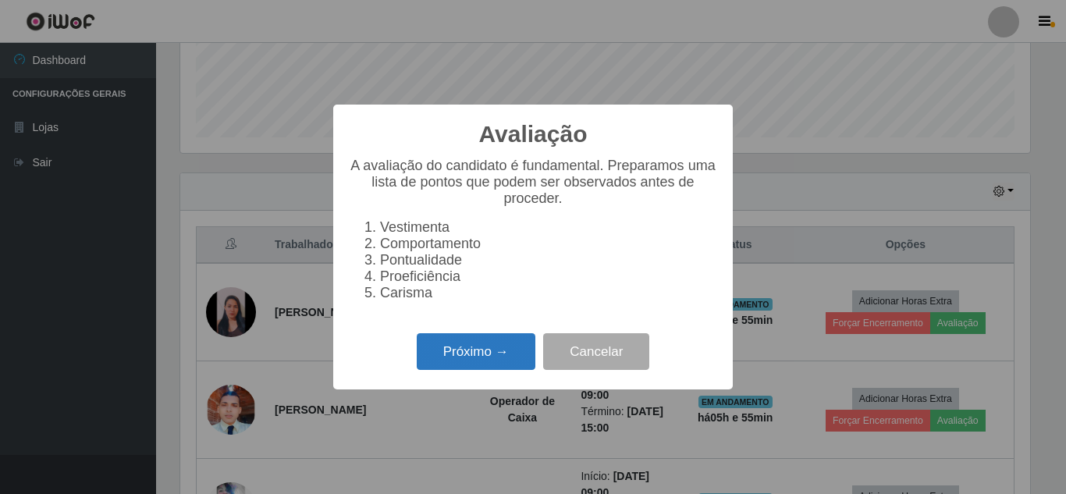
click at [484, 355] on button "Próximo →" at bounding box center [476, 351] width 119 height 37
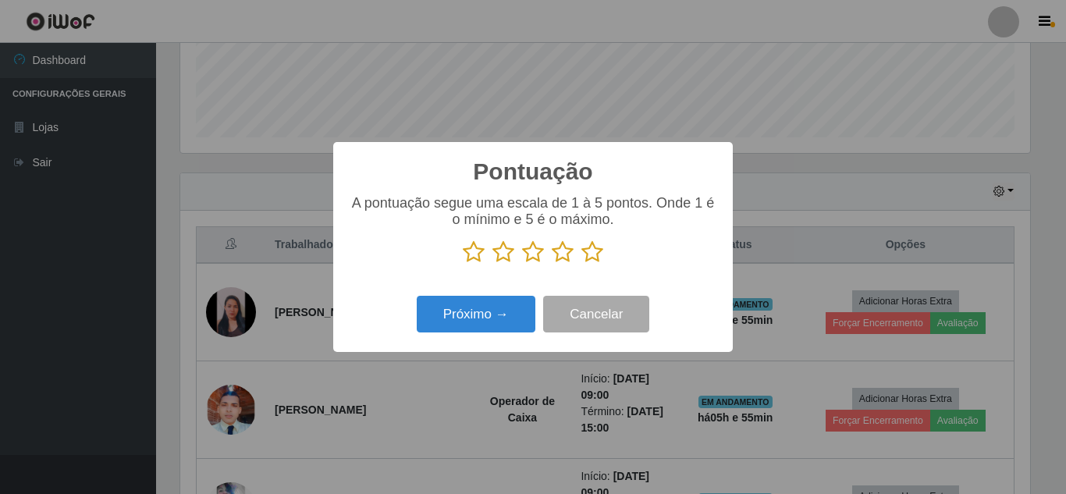
click at [588, 256] on icon at bounding box center [592, 251] width 22 height 23
click at [581, 264] on input "radio" at bounding box center [581, 264] width 0 height 0
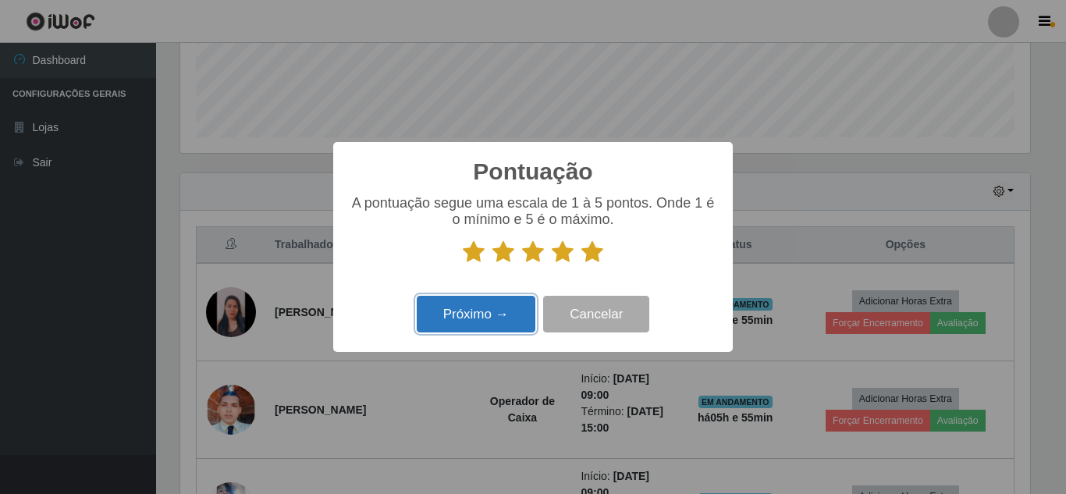
click at [481, 314] on button "Próximo →" at bounding box center [476, 314] width 119 height 37
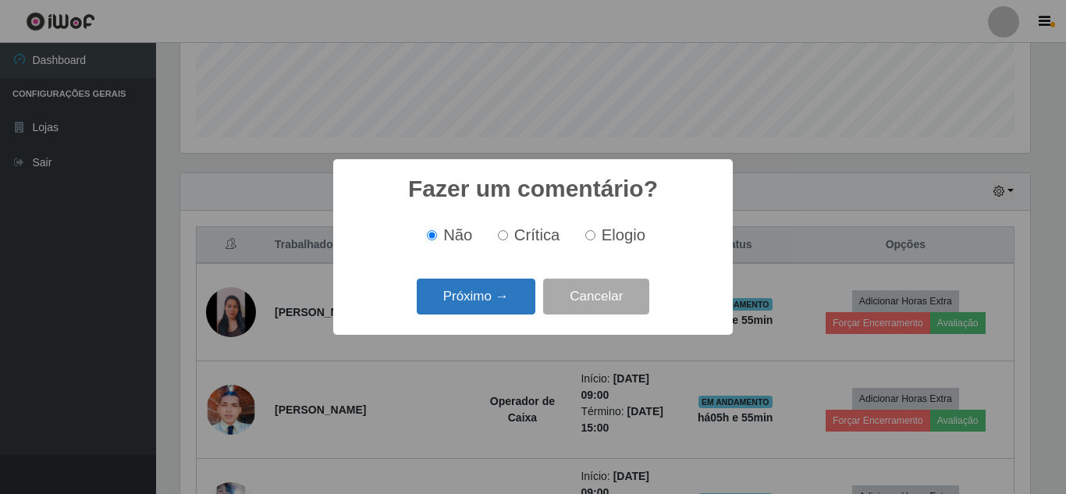
click at [498, 298] on button "Próximo →" at bounding box center [476, 297] width 119 height 37
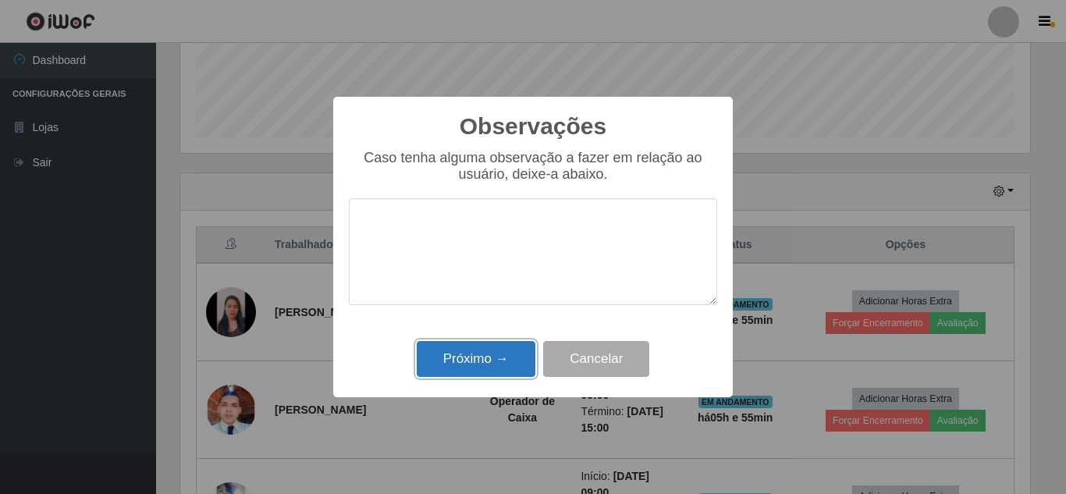
click at [494, 361] on button "Próximo →" at bounding box center [476, 359] width 119 height 37
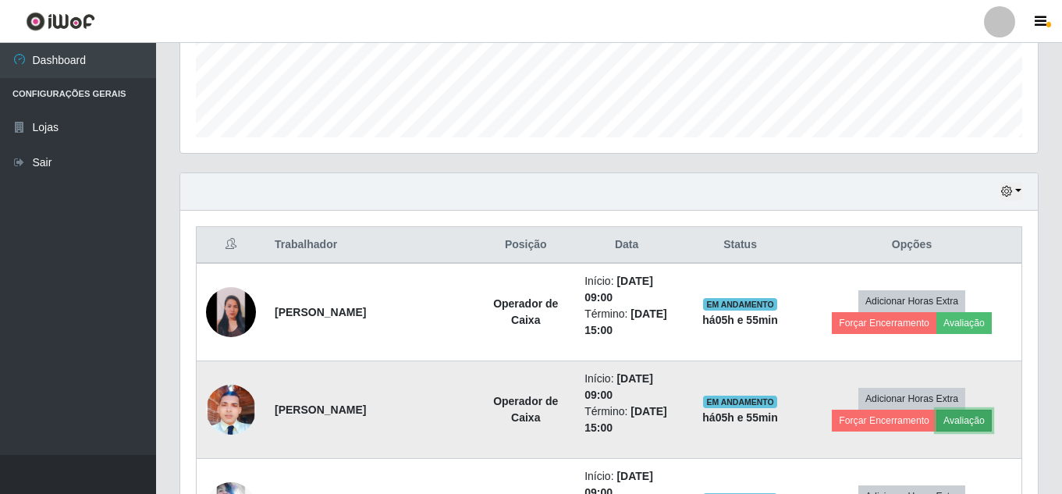
click at [967, 424] on button "Avaliação" at bounding box center [963, 421] width 55 height 22
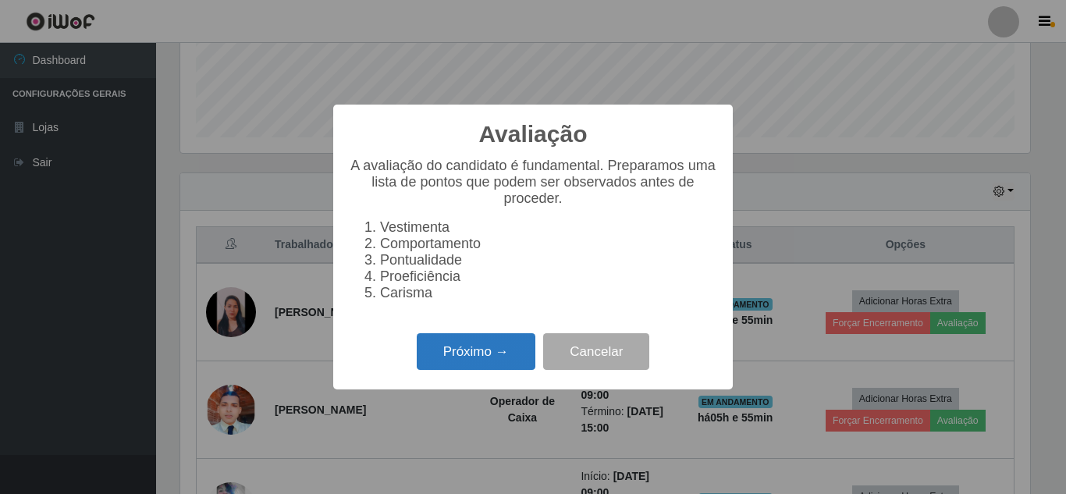
click at [458, 370] on button "Próximo →" at bounding box center [476, 351] width 119 height 37
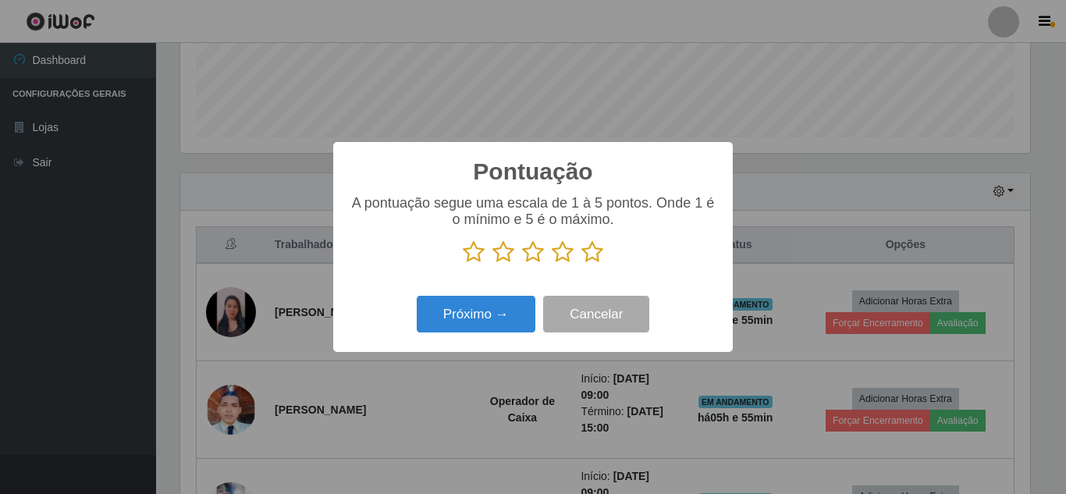
click at [596, 261] on icon at bounding box center [592, 251] width 22 height 23
click at [581, 264] on input "radio" at bounding box center [581, 264] width 0 height 0
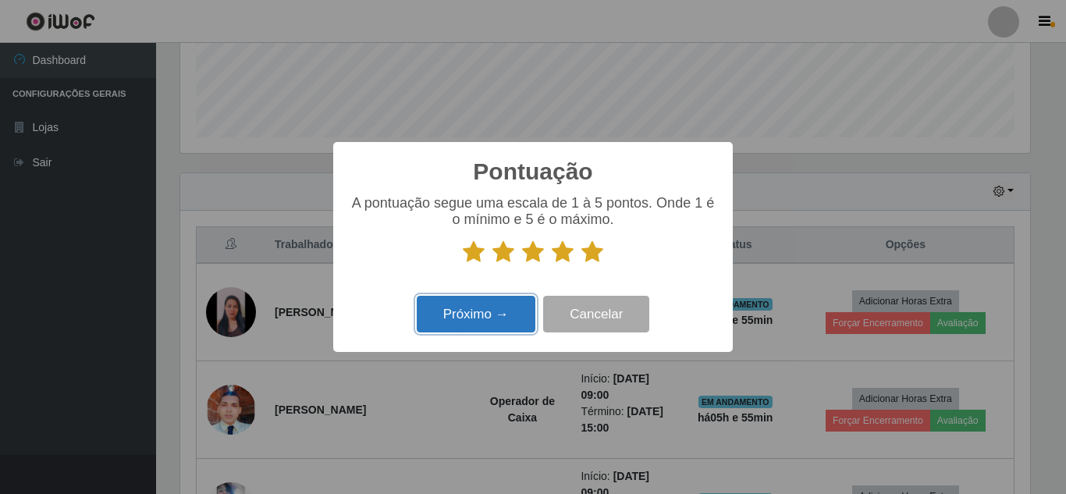
click at [509, 311] on button "Próximo →" at bounding box center [476, 314] width 119 height 37
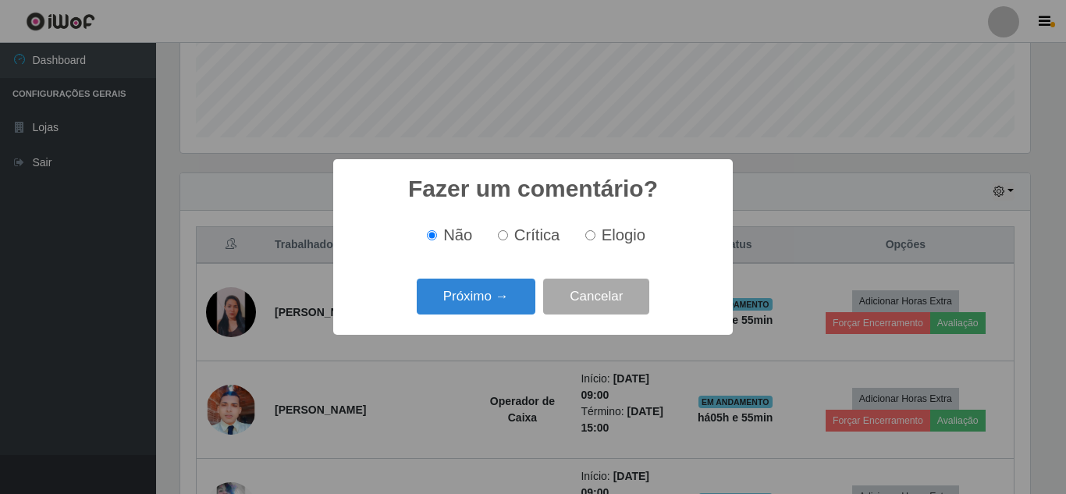
click at [509, 311] on button "Próximo →" at bounding box center [476, 297] width 119 height 37
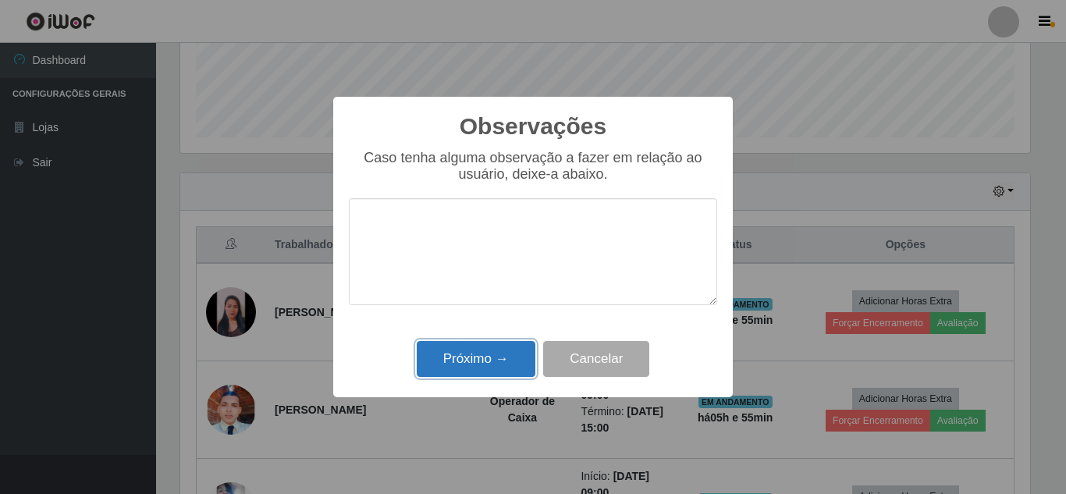
click at [481, 357] on button "Próximo →" at bounding box center [476, 359] width 119 height 37
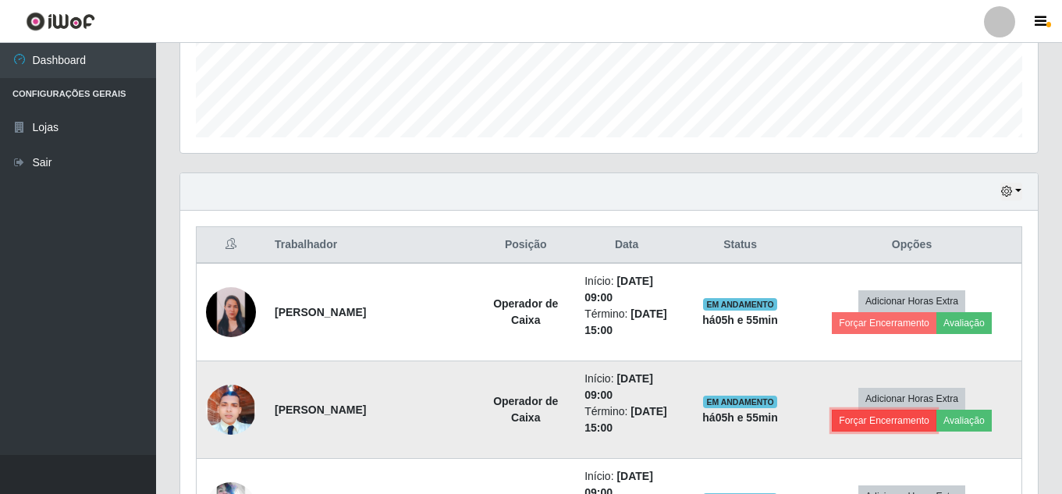
click at [907, 427] on button "Forçar Encerramento" at bounding box center [884, 421] width 105 height 22
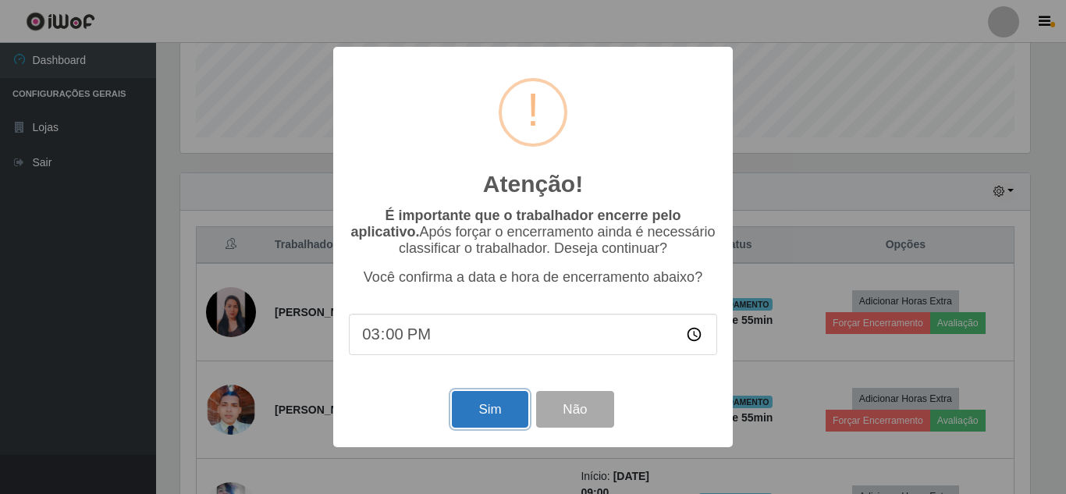
click at [502, 414] on button "Sim" at bounding box center [490, 409] width 76 height 37
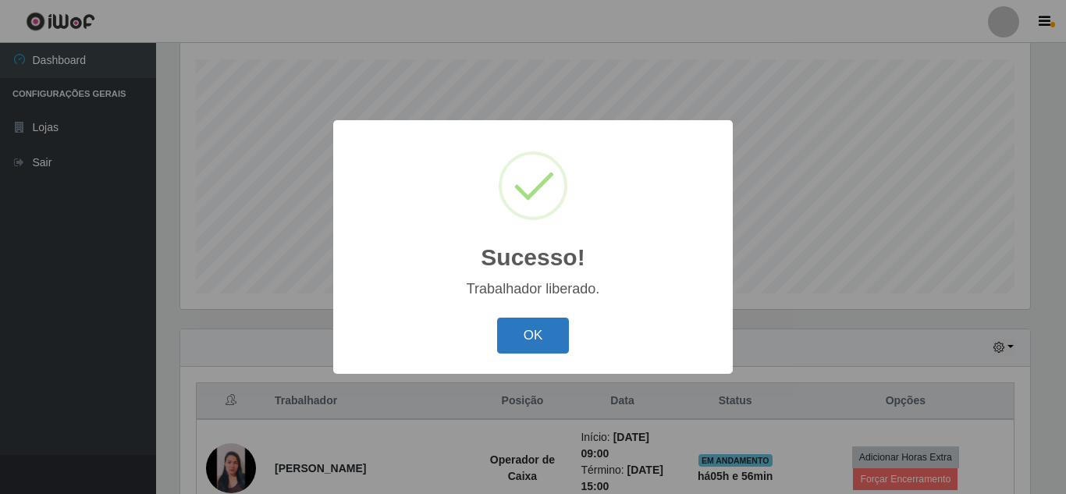
click at [538, 335] on button "OK" at bounding box center [533, 336] width 73 height 37
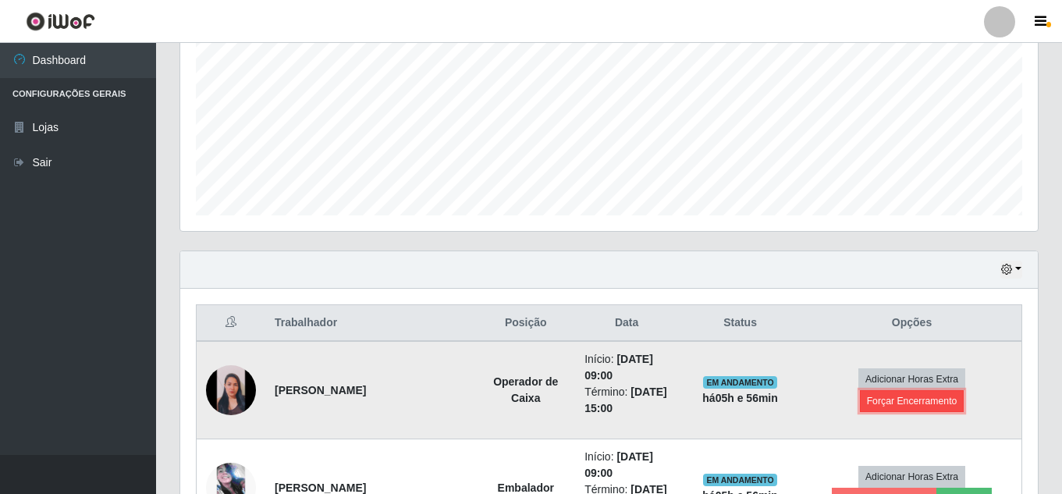
click at [903, 400] on button "Forçar Encerramento" at bounding box center [912, 401] width 105 height 22
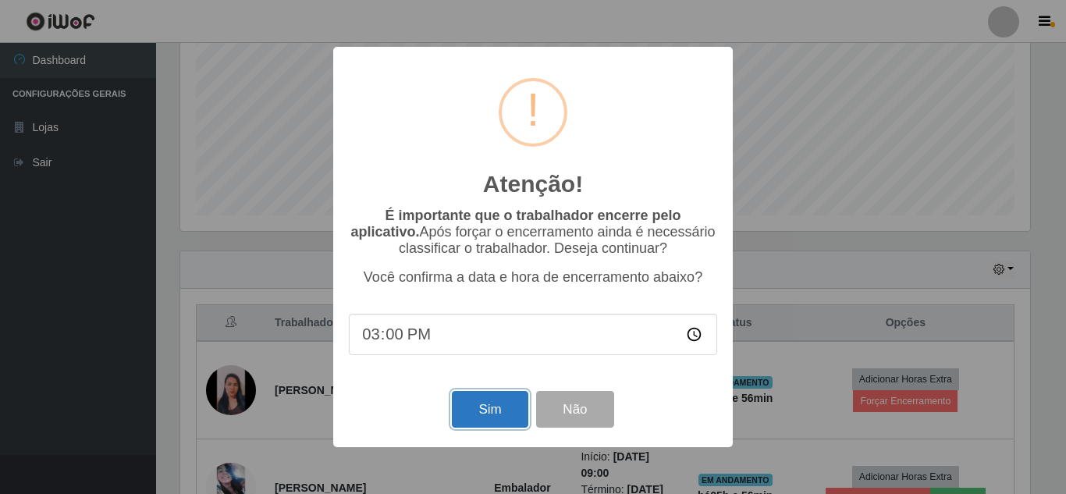
click at [480, 407] on button "Sim" at bounding box center [490, 409] width 76 height 37
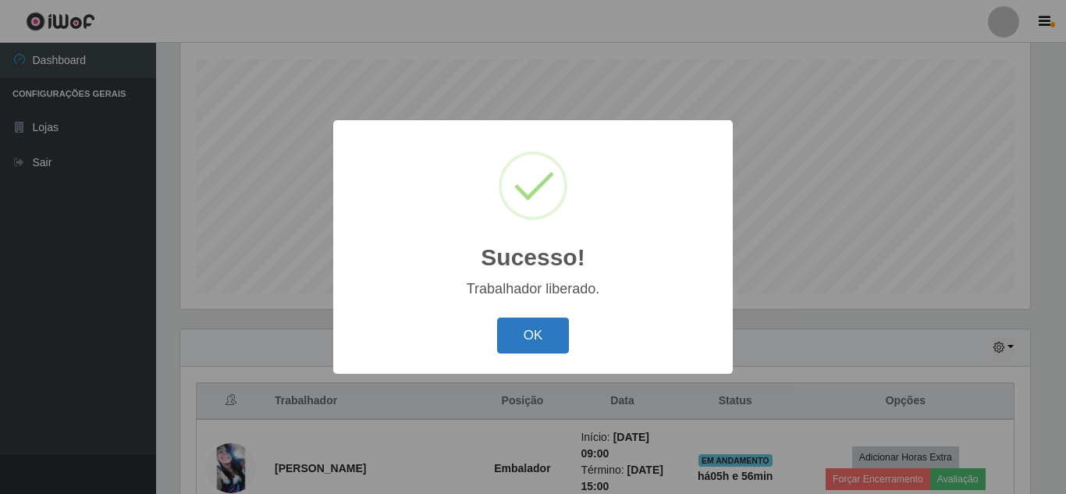
click at [518, 337] on button "OK" at bounding box center [533, 336] width 73 height 37
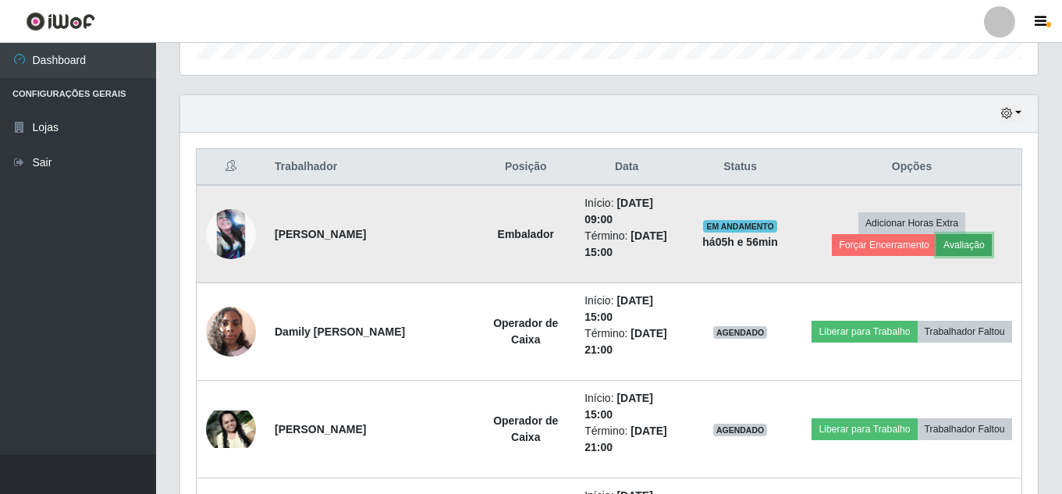
click at [963, 251] on button "Avaliação" at bounding box center [963, 245] width 55 height 22
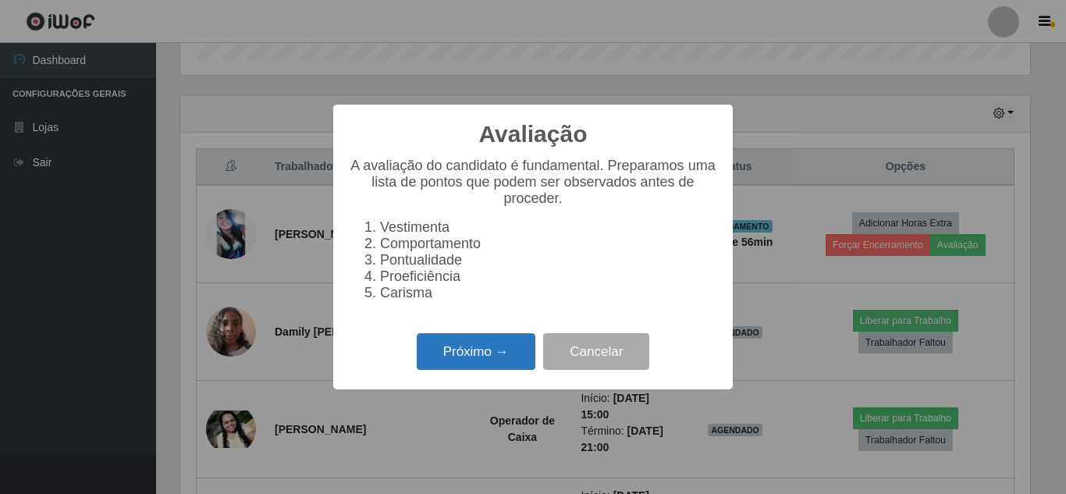
click at [502, 349] on button "Próximo →" at bounding box center [476, 351] width 119 height 37
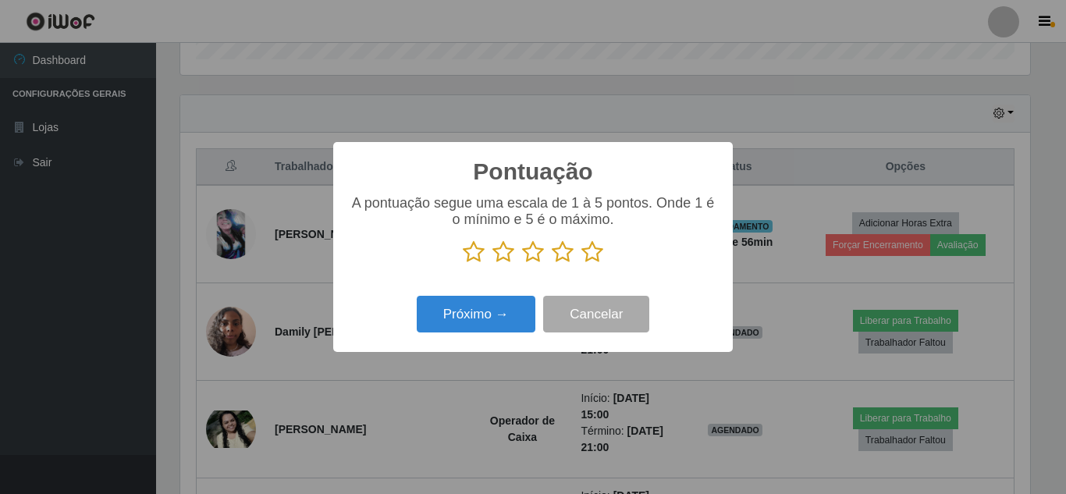
click at [587, 261] on icon at bounding box center [592, 251] width 22 height 23
click at [581, 264] on input "radio" at bounding box center [581, 264] width 0 height 0
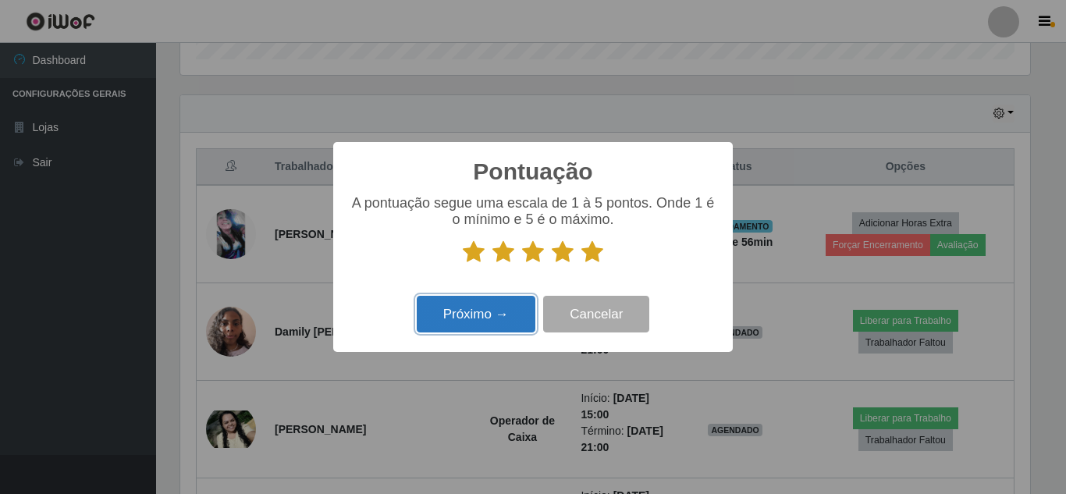
click at [478, 314] on button "Próximo →" at bounding box center [476, 314] width 119 height 37
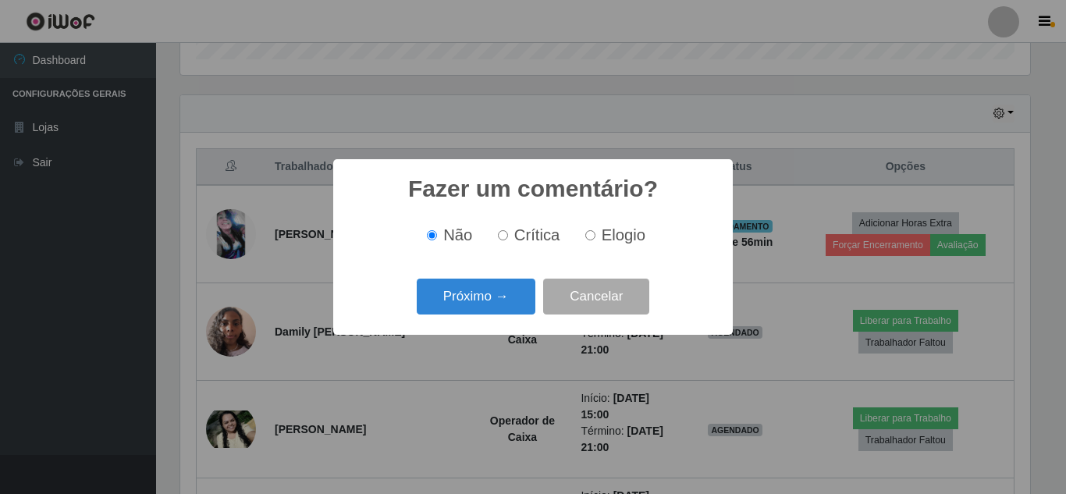
click at [478, 314] on button "Próximo →" at bounding box center [476, 297] width 119 height 37
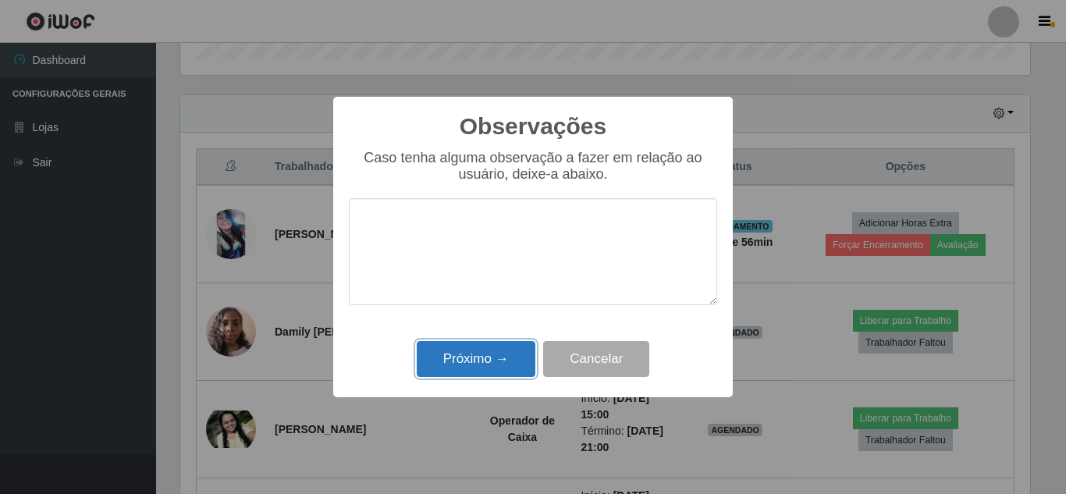
click at [484, 358] on button "Próximo →" at bounding box center [476, 359] width 119 height 37
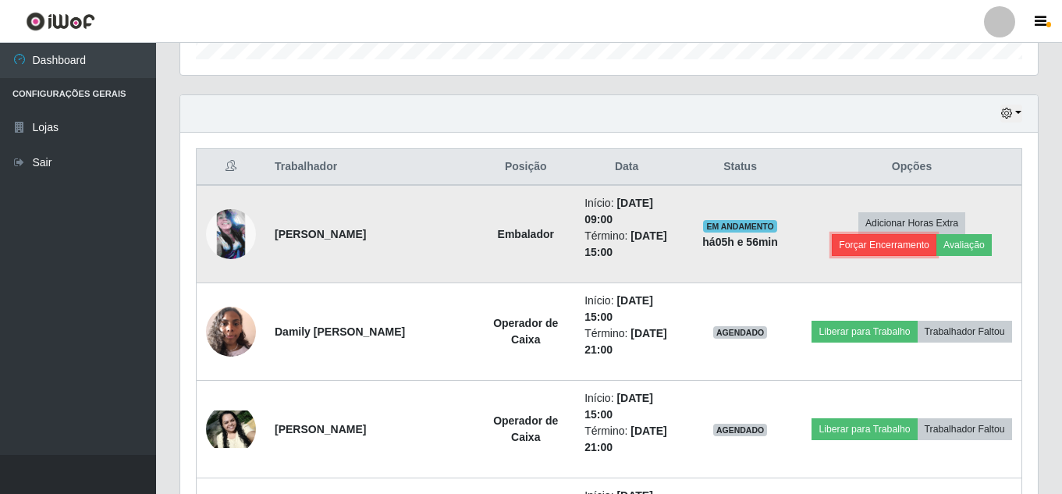
click at [865, 248] on button "Forçar Encerramento" at bounding box center [884, 245] width 105 height 22
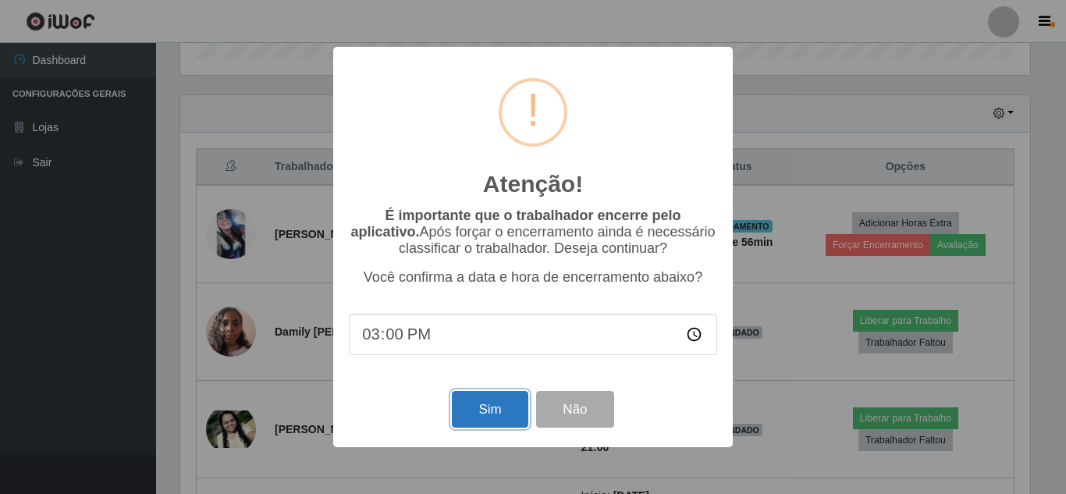
click at [493, 413] on button "Sim" at bounding box center [490, 409] width 76 height 37
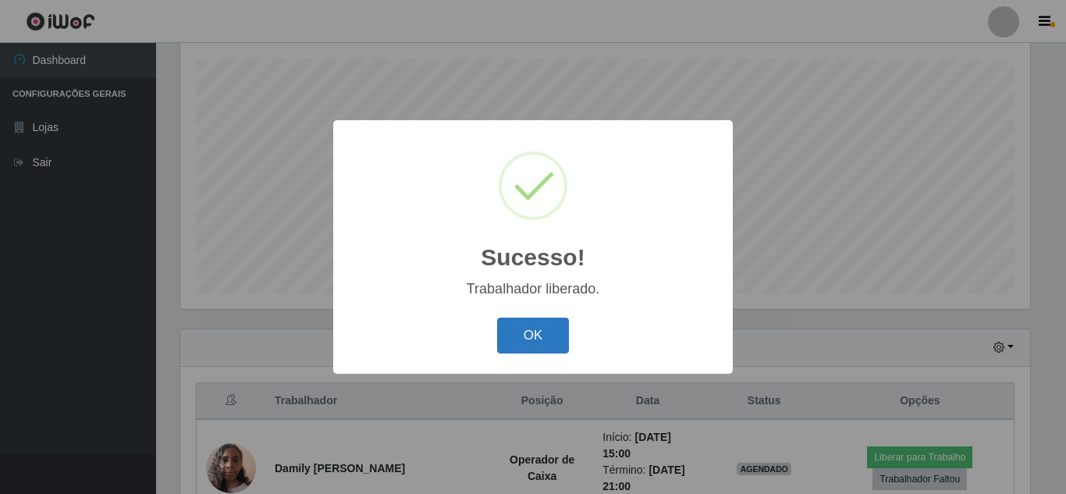
click at [541, 336] on button "OK" at bounding box center [533, 336] width 73 height 37
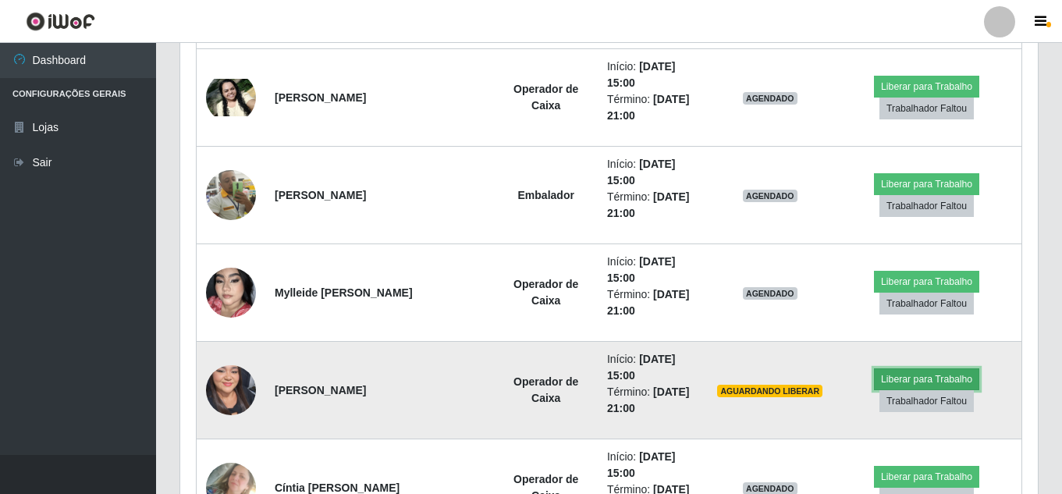
click at [928, 379] on button "Liberar para Trabalho" at bounding box center [926, 379] width 105 height 22
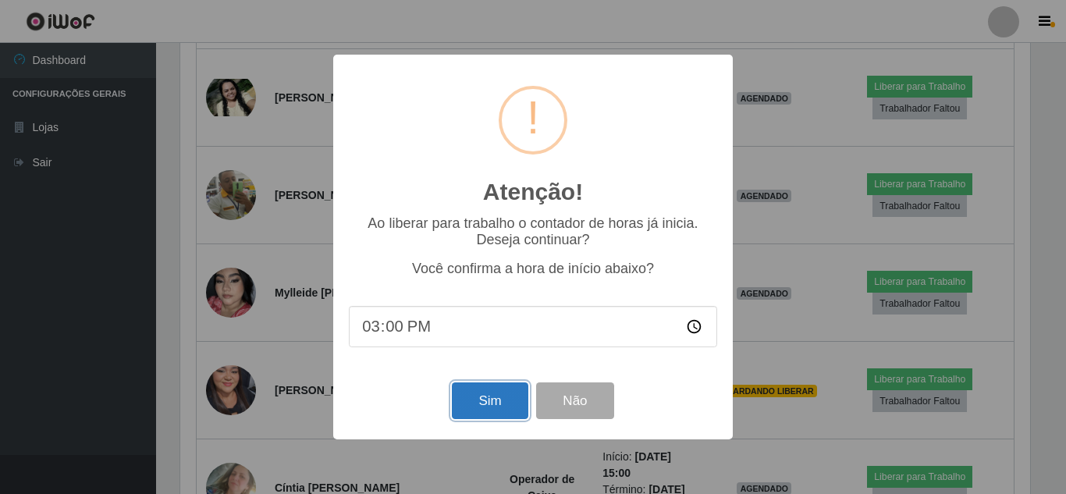
click at [504, 418] on button "Sim" at bounding box center [490, 400] width 76 height 37
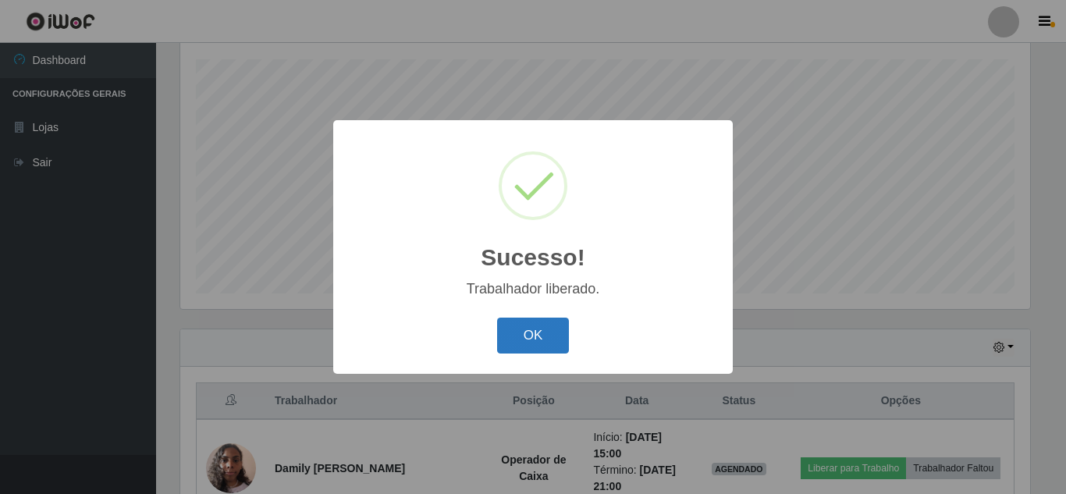
click at [544, 340] on button "OK" at bounding box center [533, 336] width 73 height 37
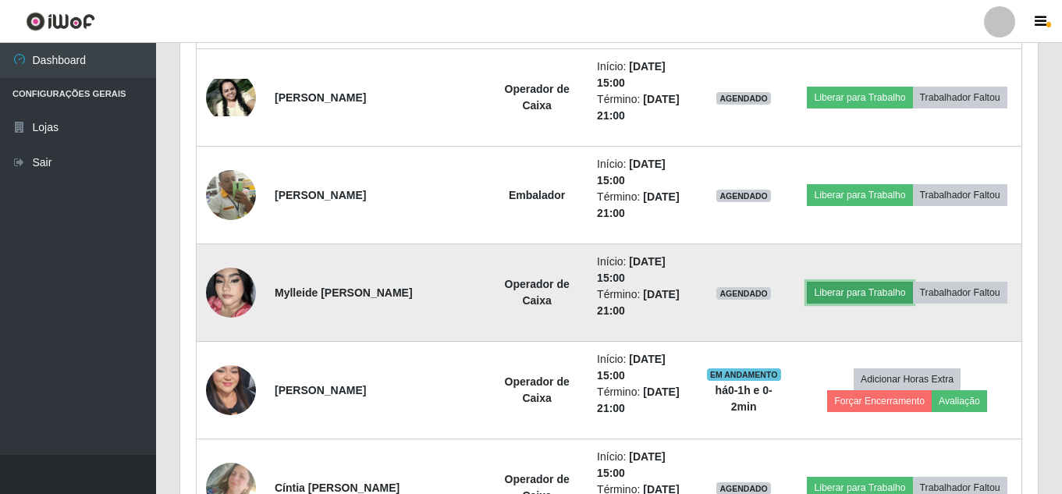
click at [864, 296] on button "Liberar para Trabalho" at bounding box center [859, 293] width 105 height 22
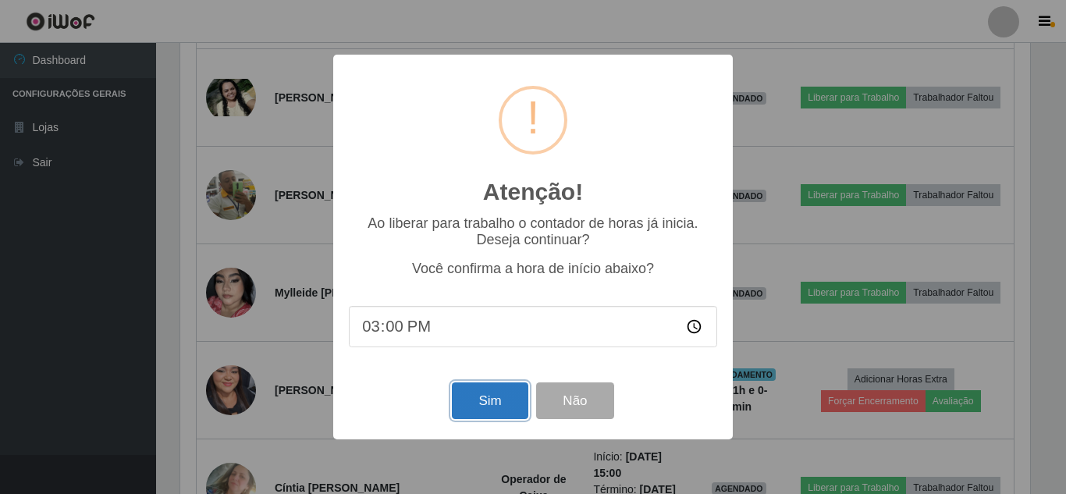
click at [484, 411] on button "Sim" at bounding box center [490, 400] width 76 height 37
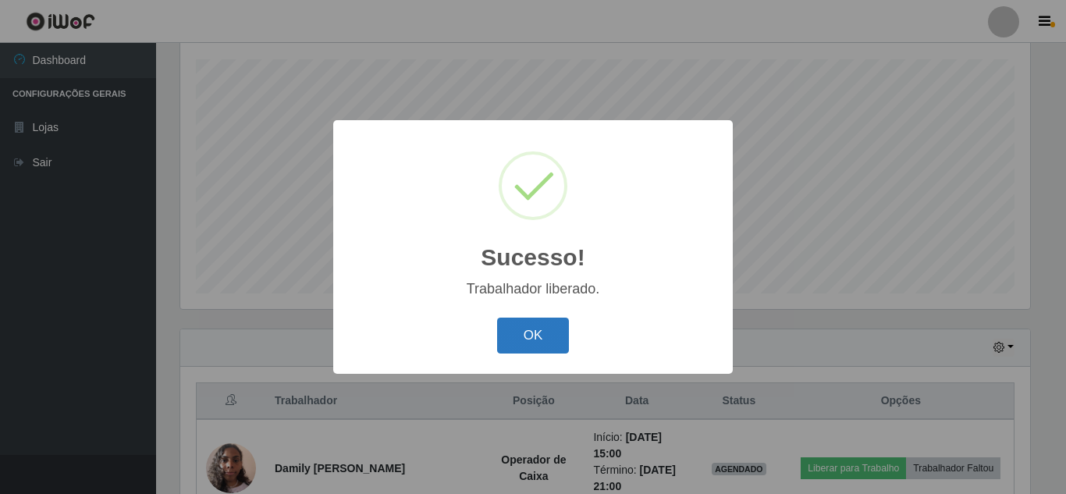
click at [523, 348] on button "OK" at bounding box center [533, 336] width 73 height 37
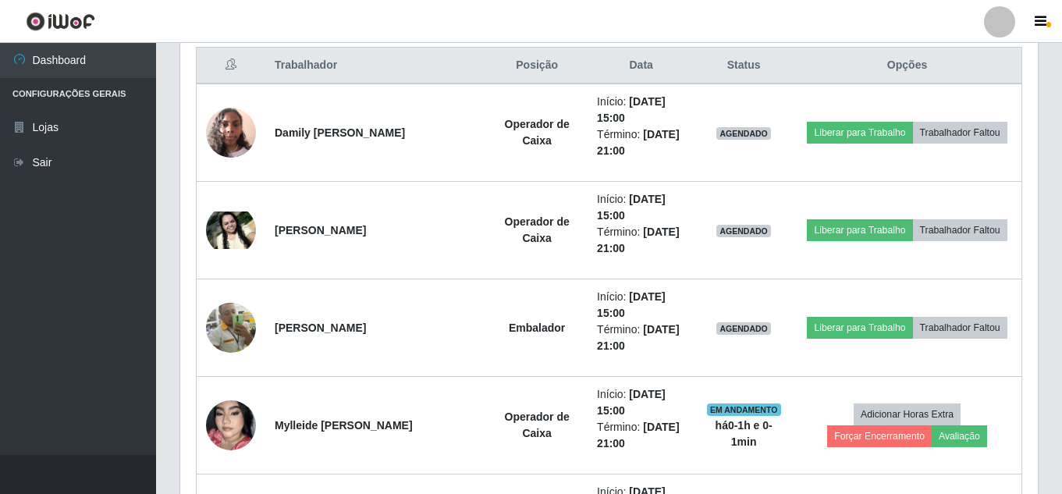
scroll to position [655, 0]
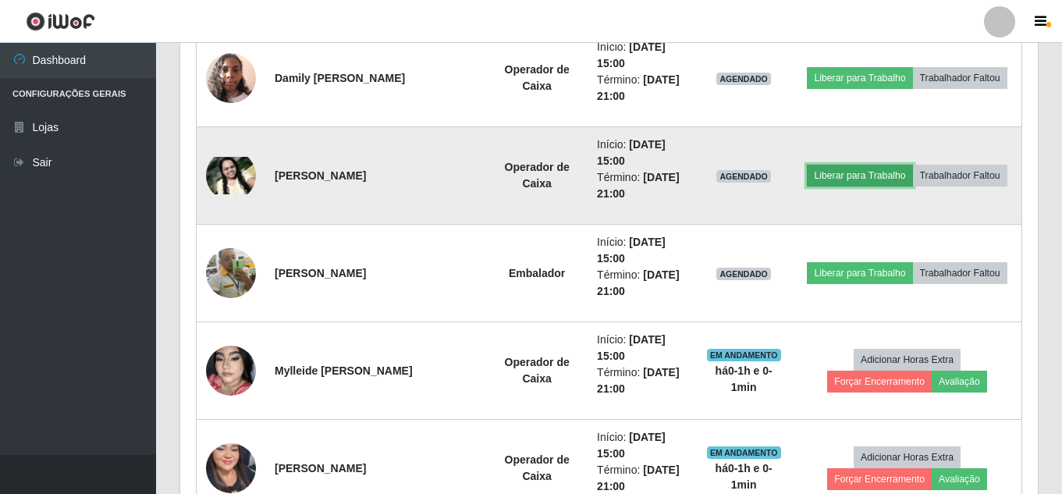
click at [868, 175] on button "Liberar para Trabalho" at bounding box center [859, 176] width 105 height 22
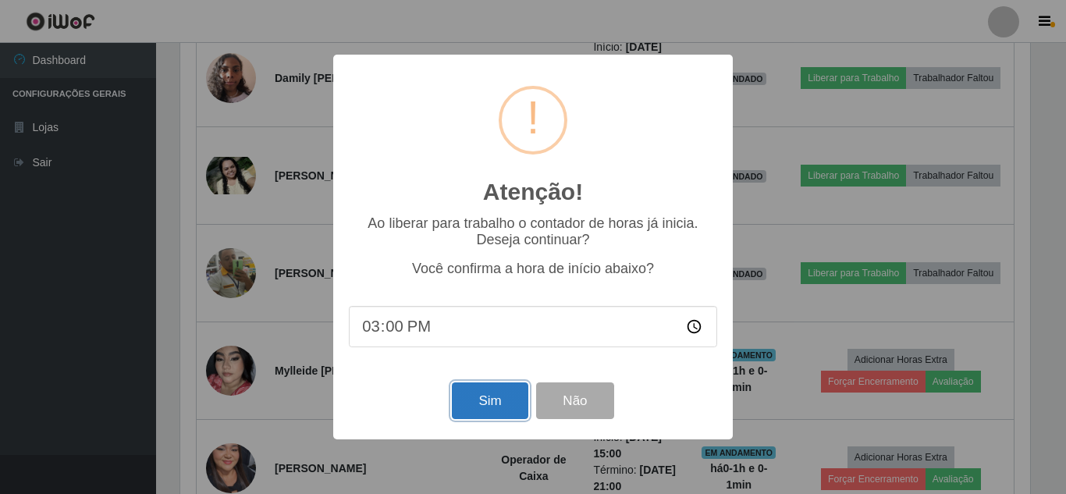
click at [495, 394] on button "Sim" at bounding box center [490, 400] width 76 height 37
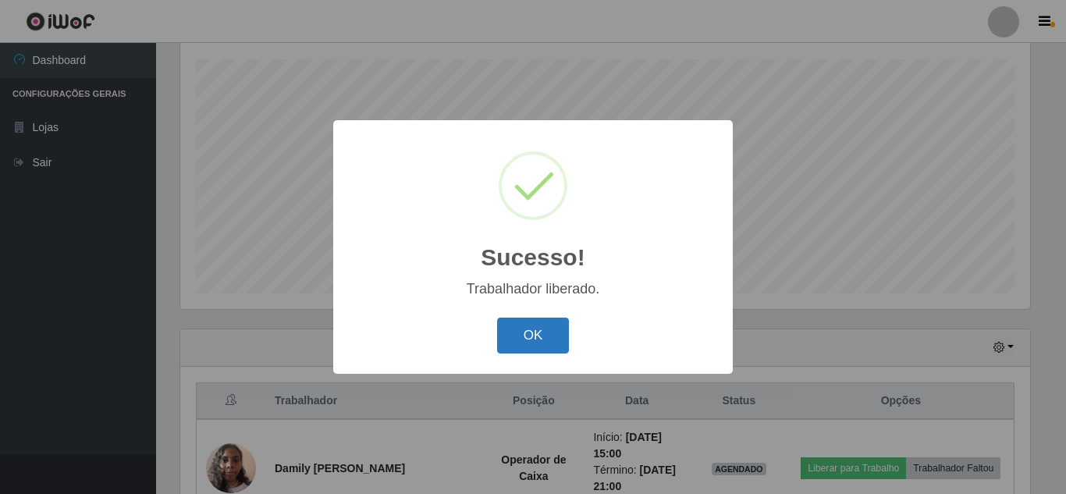
click at [539, 330] on button "OK" at bounding box center [533, 336] width 73 height 37
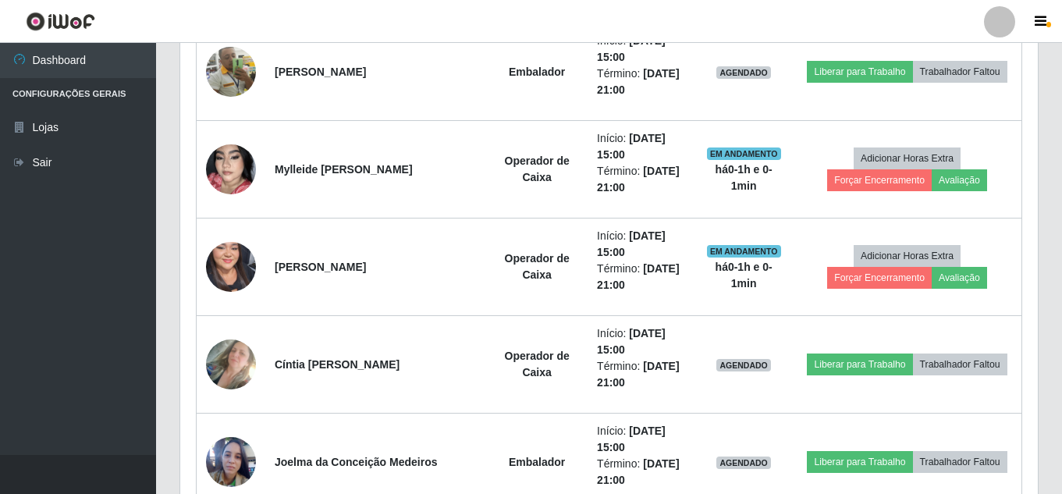
scroll to position [889, 0]
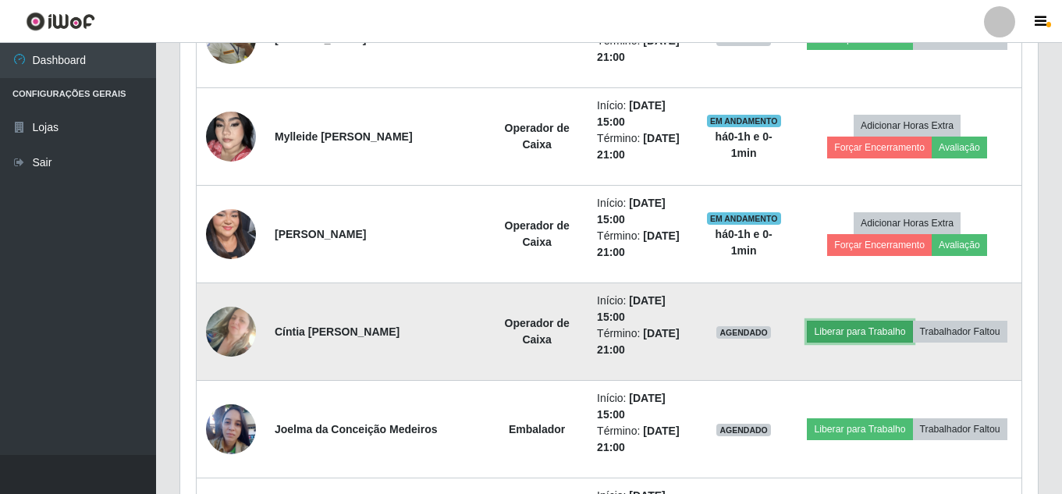
click at [858, 332] on button "Liberar para Trabalho" at bounding box center [859, 332] width 105 height 22
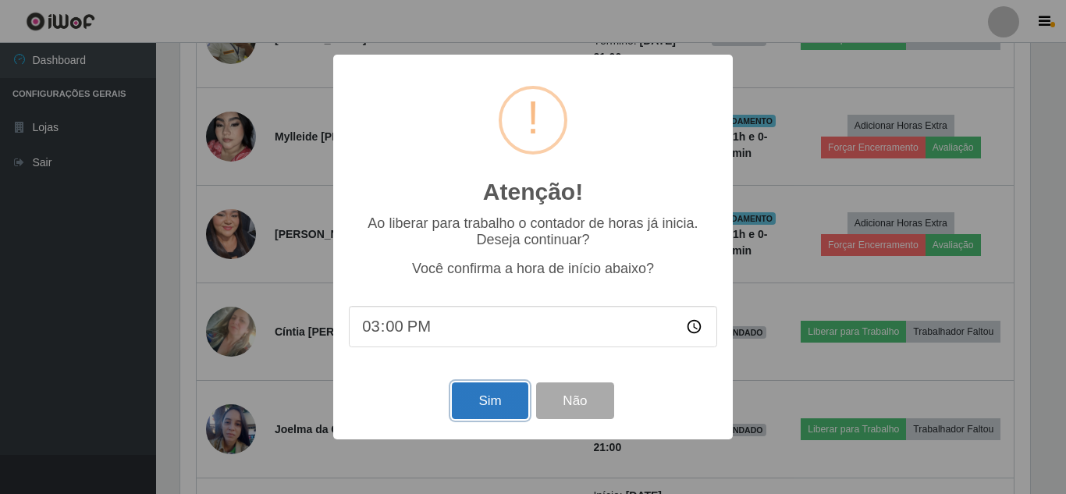
click at [503, 406] on button "Sim" at bounding box center [490, 400] width 76 height 37
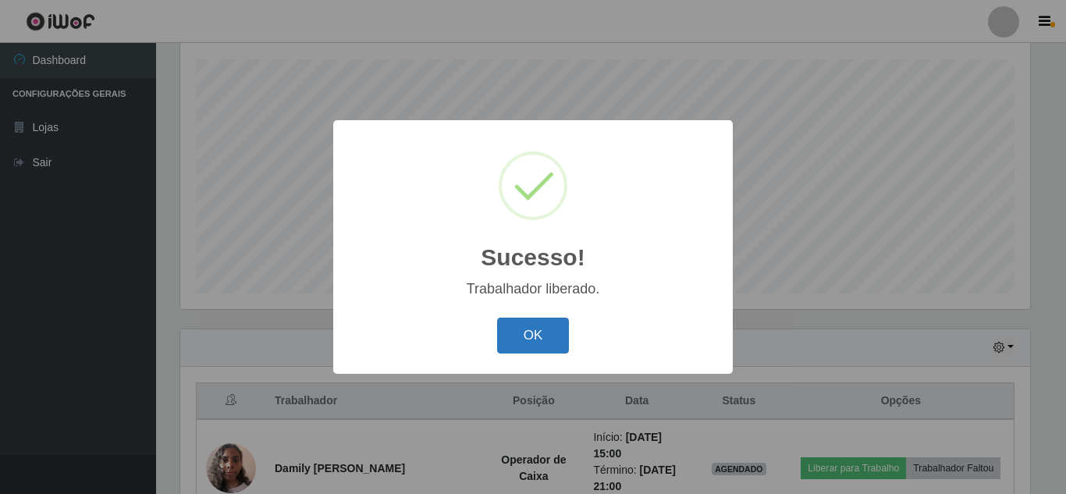
click at [516, 339] on button "OK" at bounding box center [533, 336] width 73 height 37
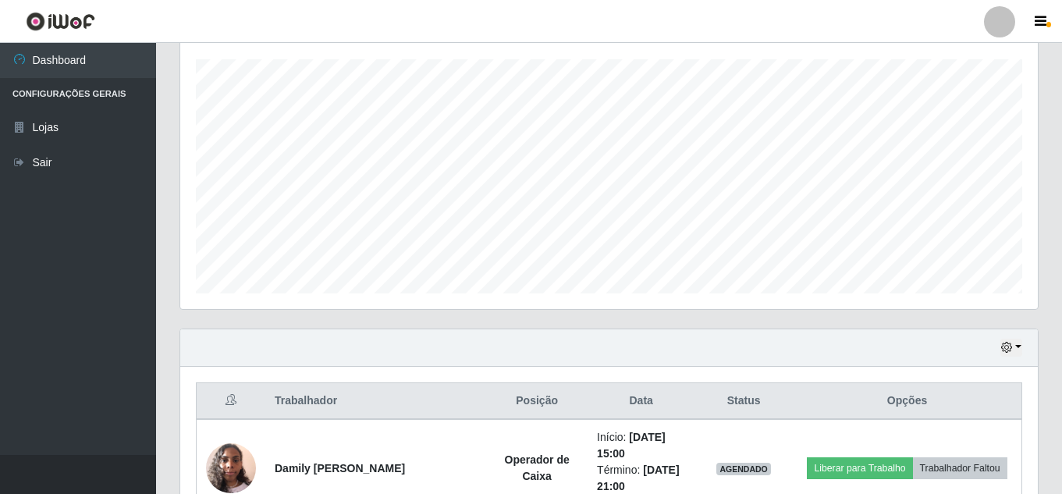
scroll to position [324, 857]
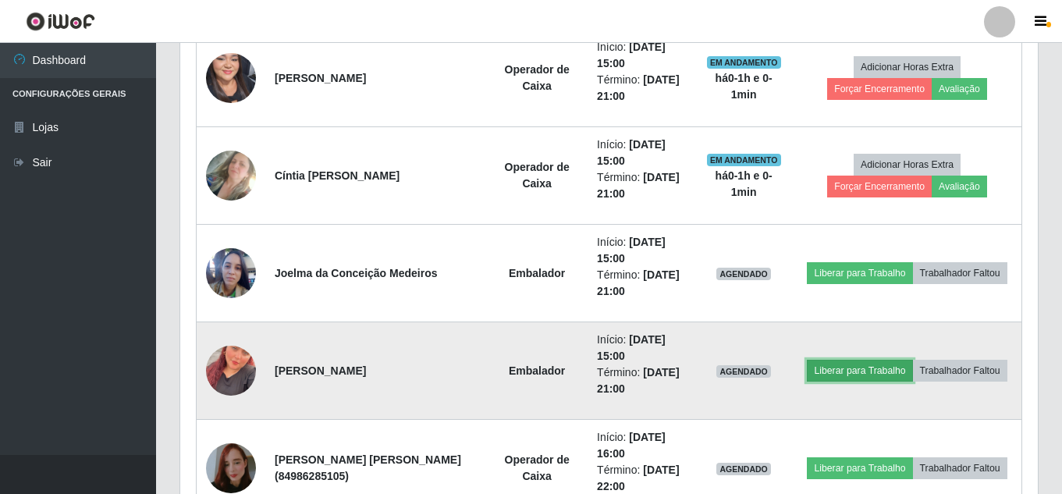
click at [851, 374] on button "Liberar para Trabalho" at bounding box center [859, 371] width 105 height 22
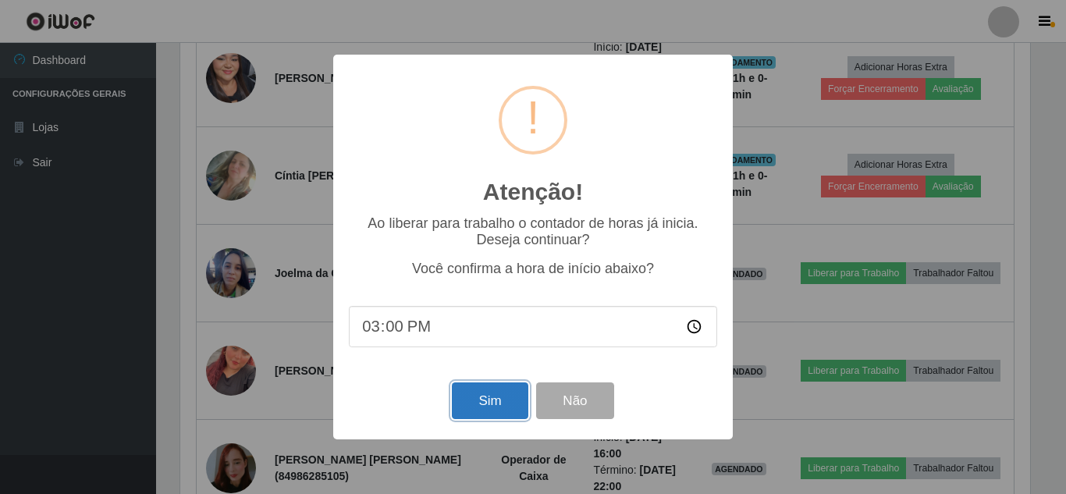
click at [493, 402] on button "Sim" at bounding box center [490, 400] width 76 height 37
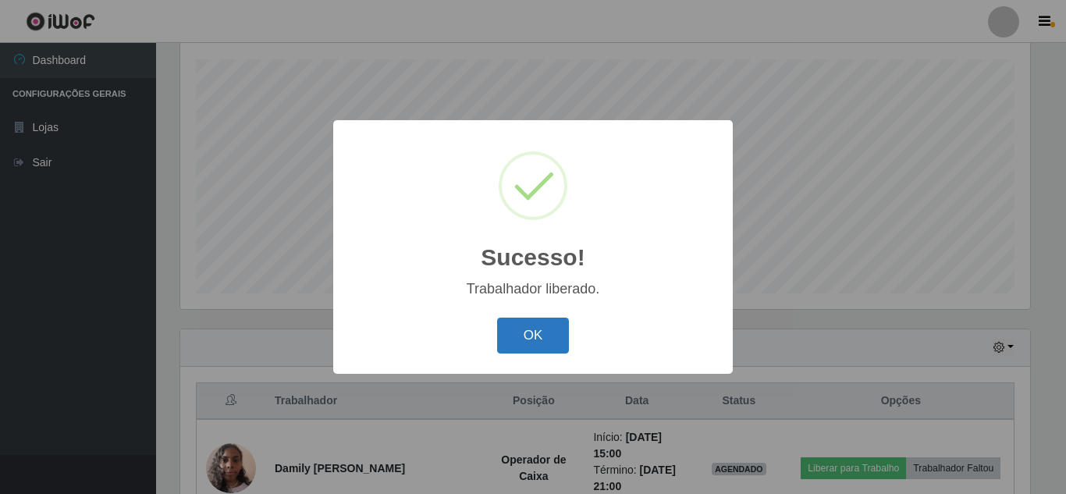
click at [528, 341] on button "OK" at bounding box center [533, 336] width 73 height 37
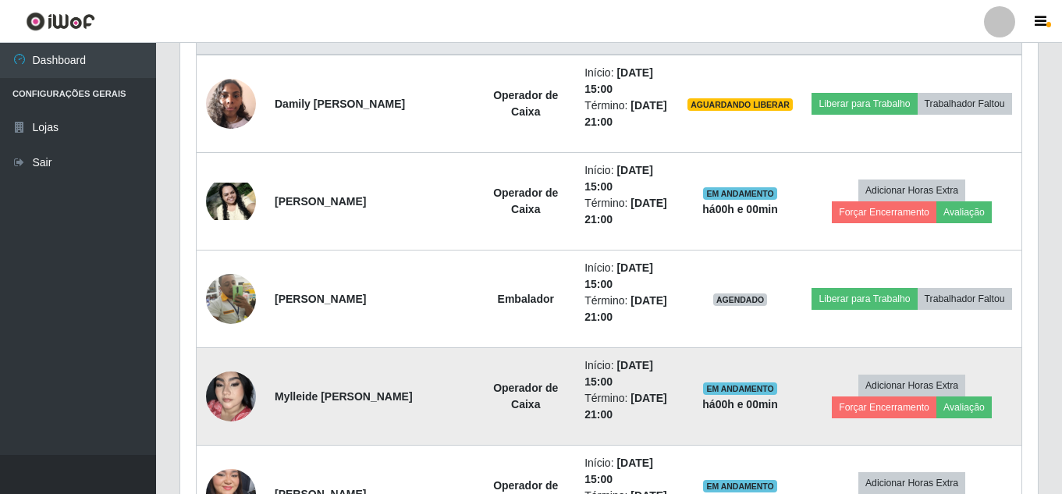
scroll to position [616, 0]
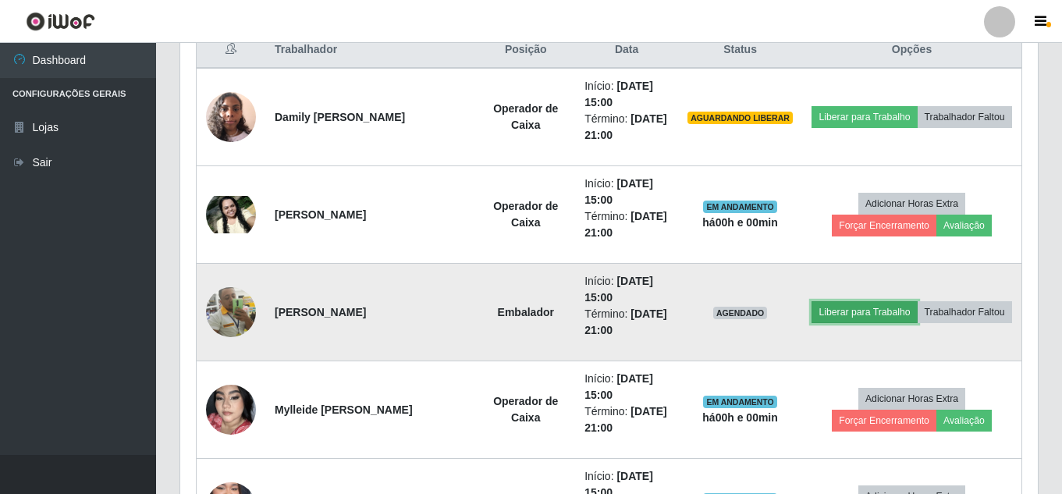
click at [893, 301] on button "Liberar para Trabalho" at bounding box center [863, 312] width 105 height 22
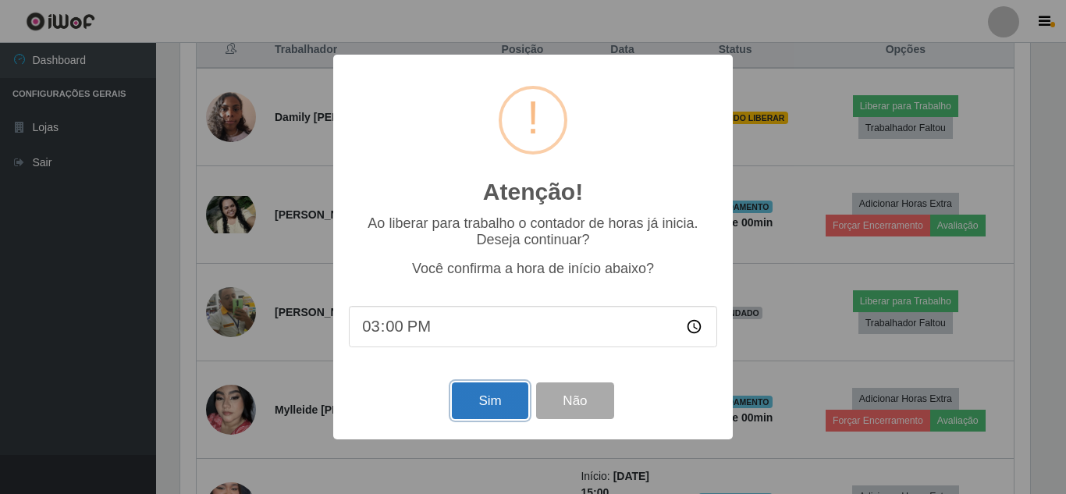
click at [499, 396] on button "Sim" at bounding box center [490, 400] width 76 height 37
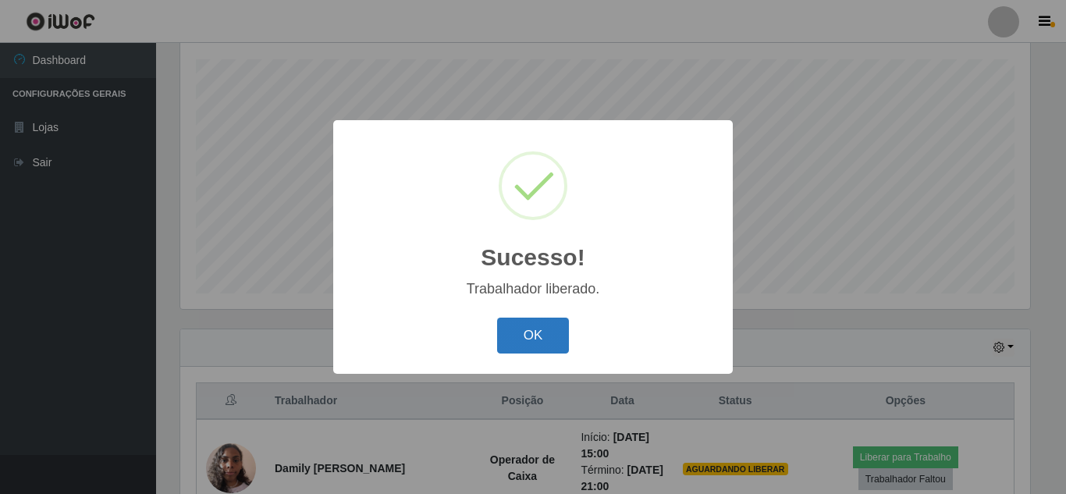
click at [506, 331] on button "OK" at bounding box center [533, 336] width 73 height 37
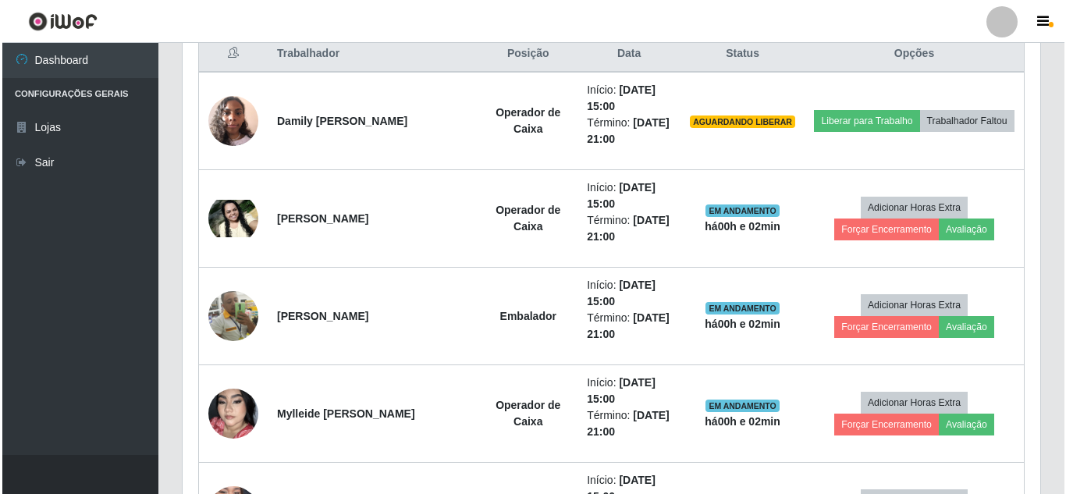
scroll to position [460, 0]
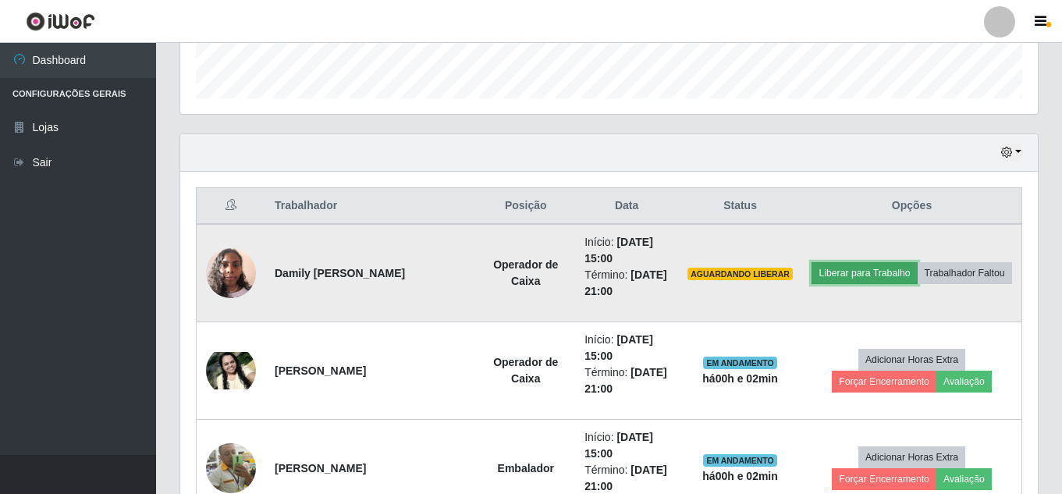
click at [917, 262] on button "Liberar para Trabalho" at bounding box center [863, 273] width 105 height 22
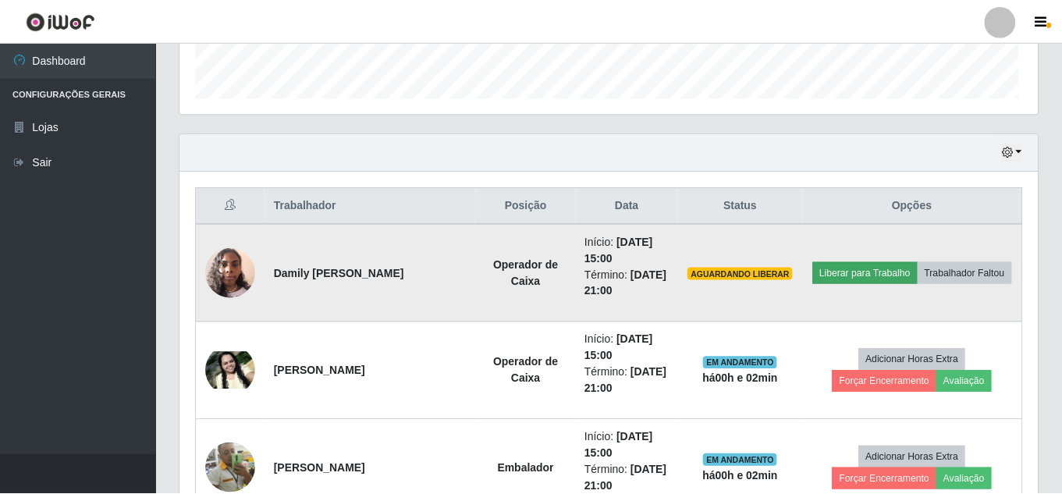
scroll to position [324, 850]
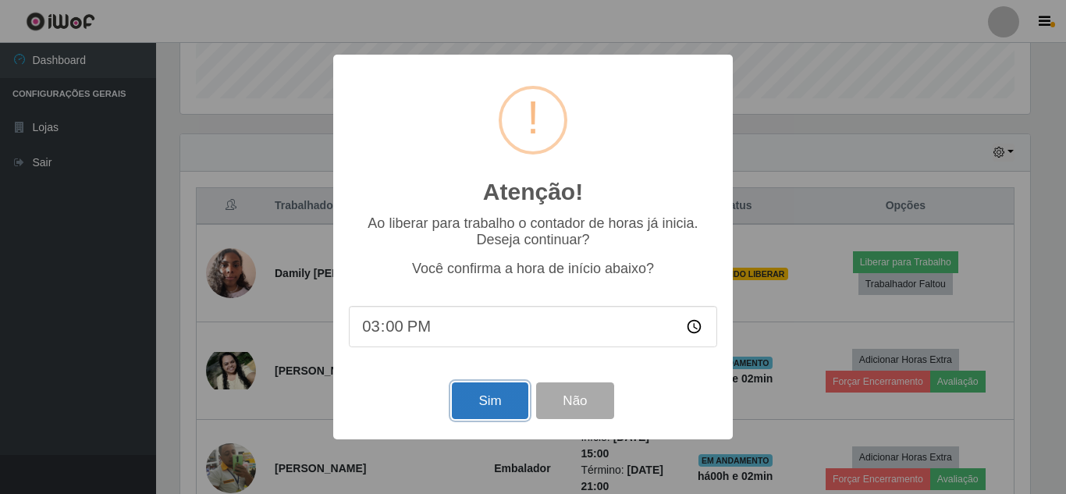
click at [482, 399] on button "Sim" at bounding box center [490, 400] width 76 height 37
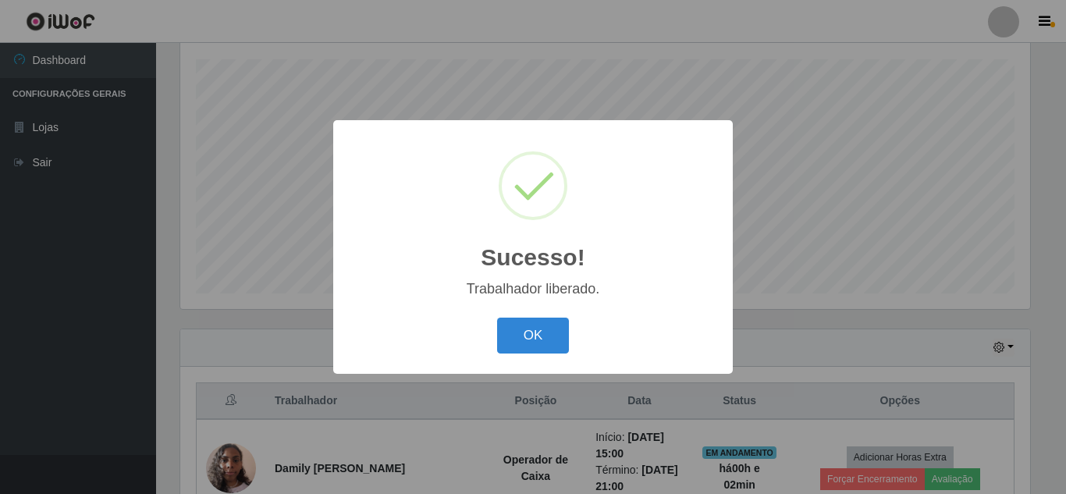
click at [497, 318] on button "OK" at bounding box center [533, 336] width 73 height 37
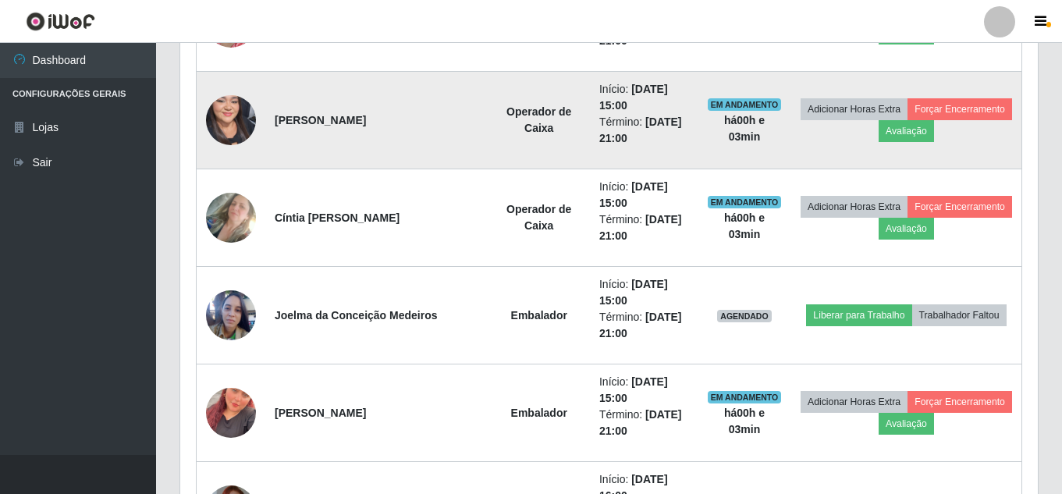
scroll to position [1045, 0]
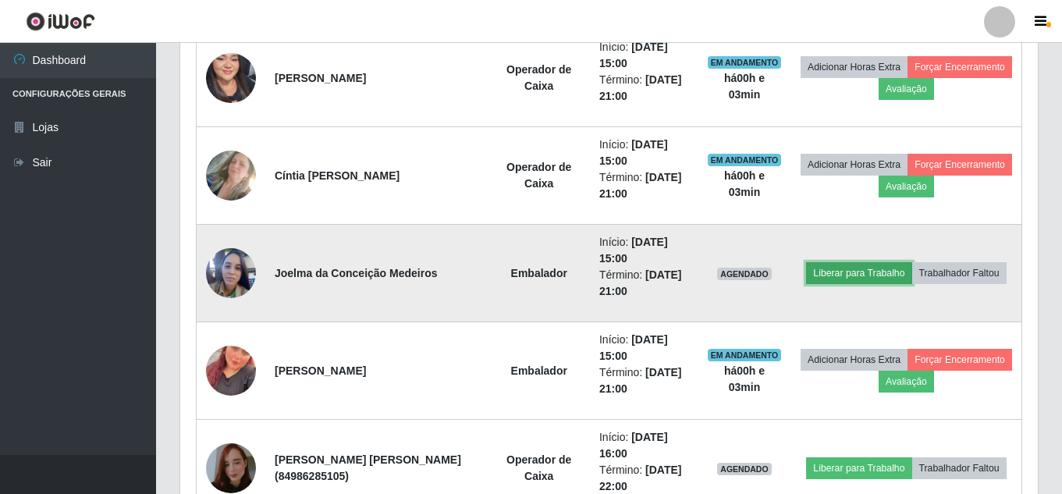
click at [834, 276] on button "Liberar para Trabalho" at bounding box center [858, 273] width 105 height 22
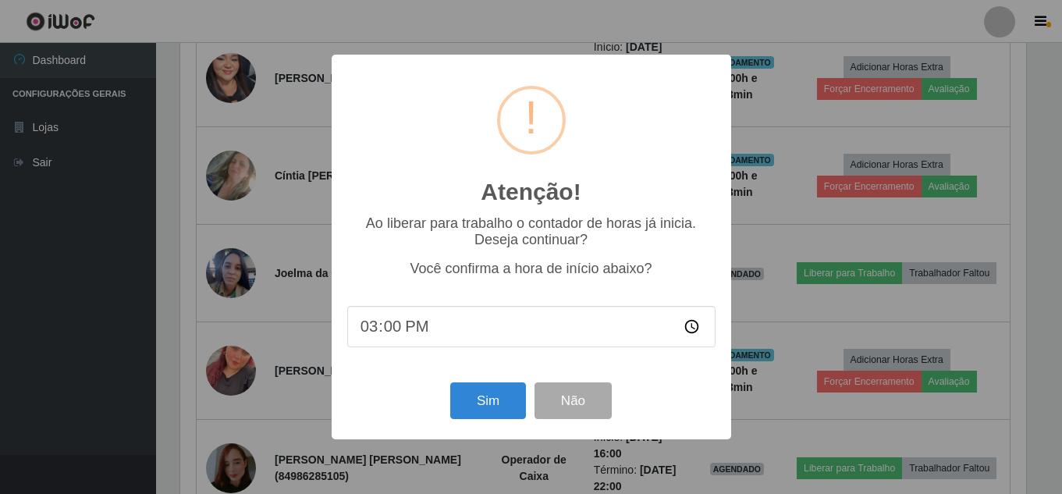
scroll to position [324, 850]
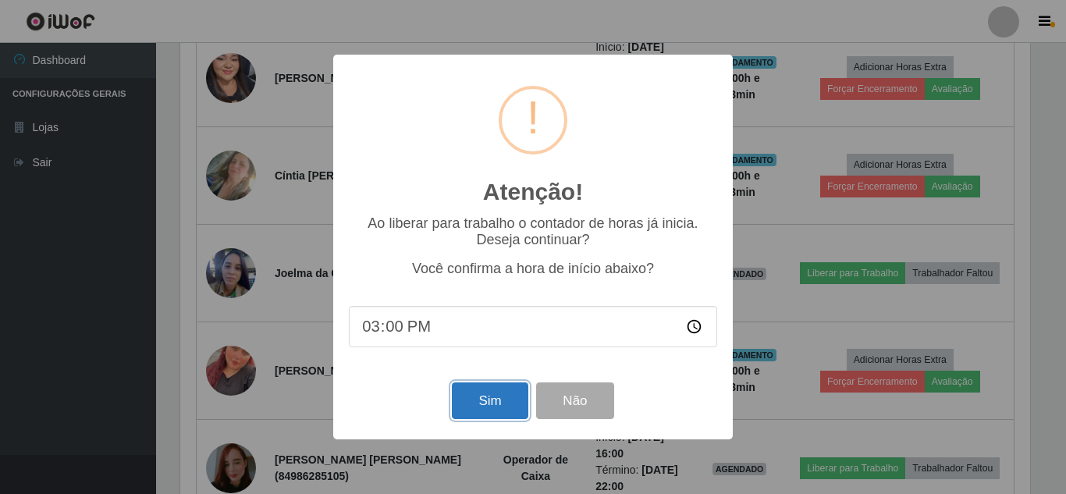
click at [475, 413] on button "Sim" at bounding box center [490, 400] width 76 height 37
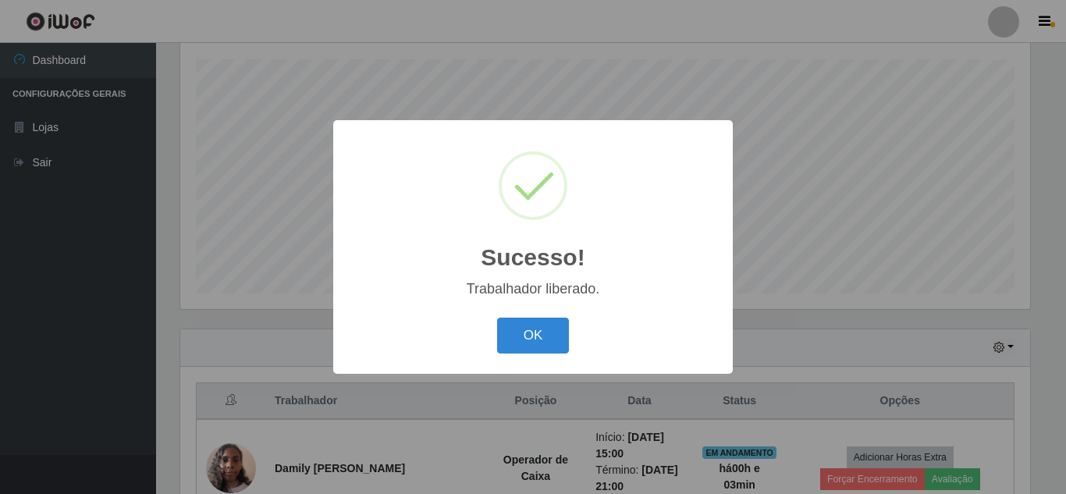
click at [497, 318] on button "OK" at bounding box center [533, 336] width 73 height 37
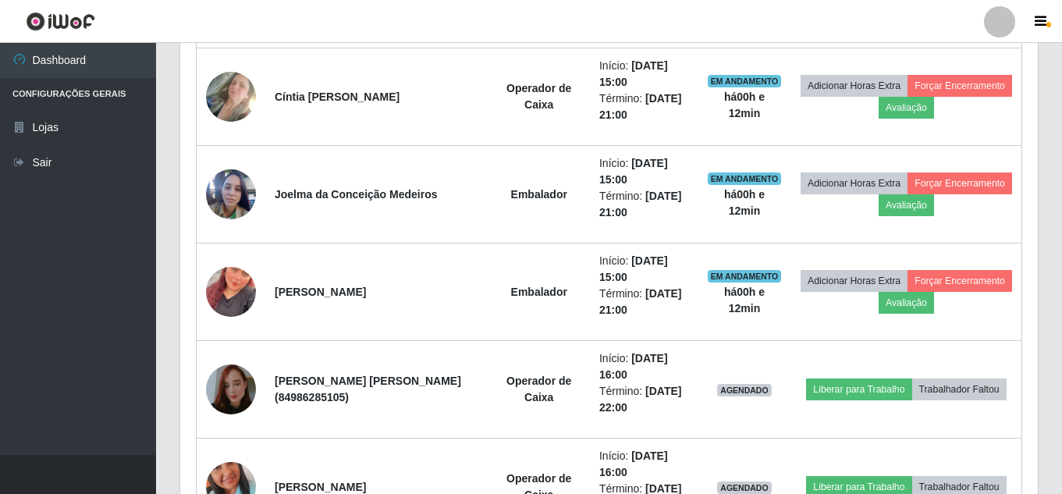
scroll to position [1162, 0]
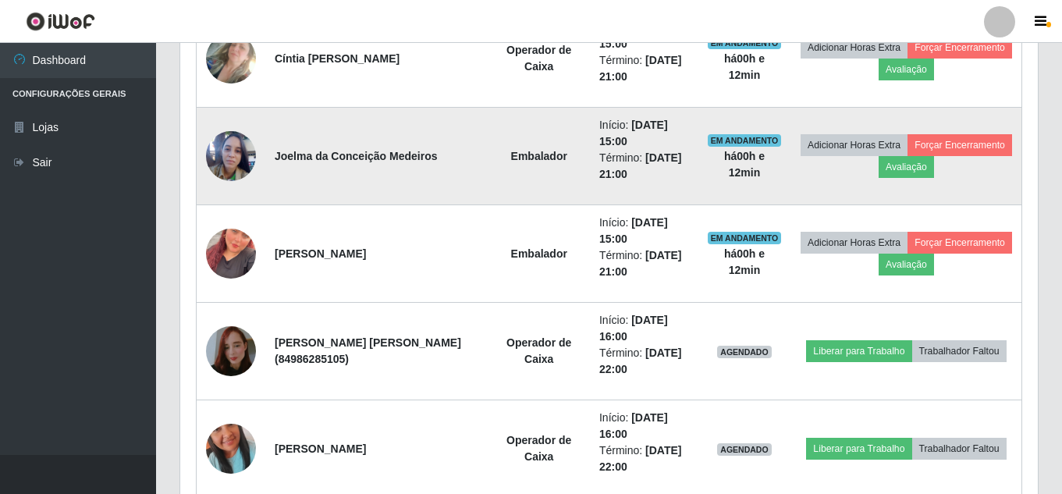
click at [234, 172] on img at bounding box center [231, 155] width 50 height 67
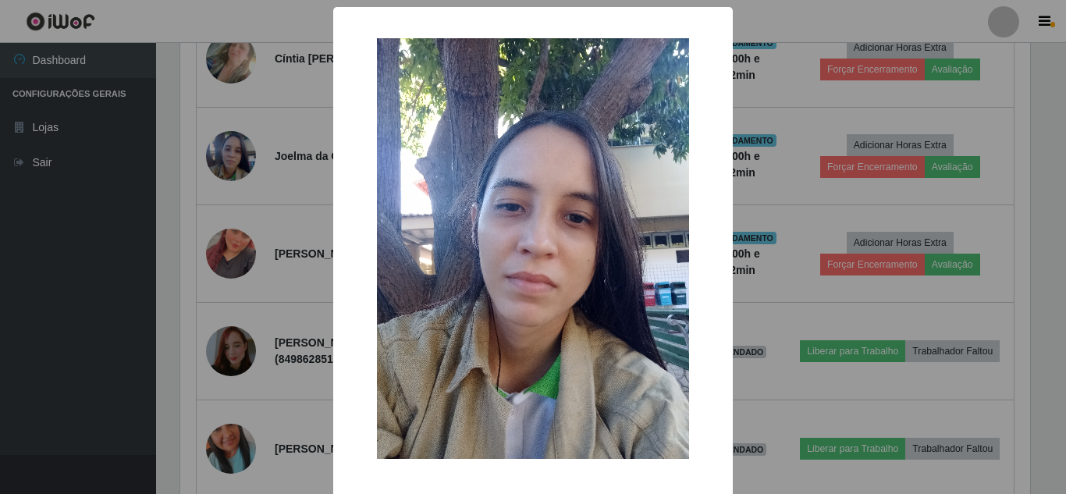
click at [278, 221] on div "× OK Cancel" at bounding box center [533, 247] width 1066 height 494
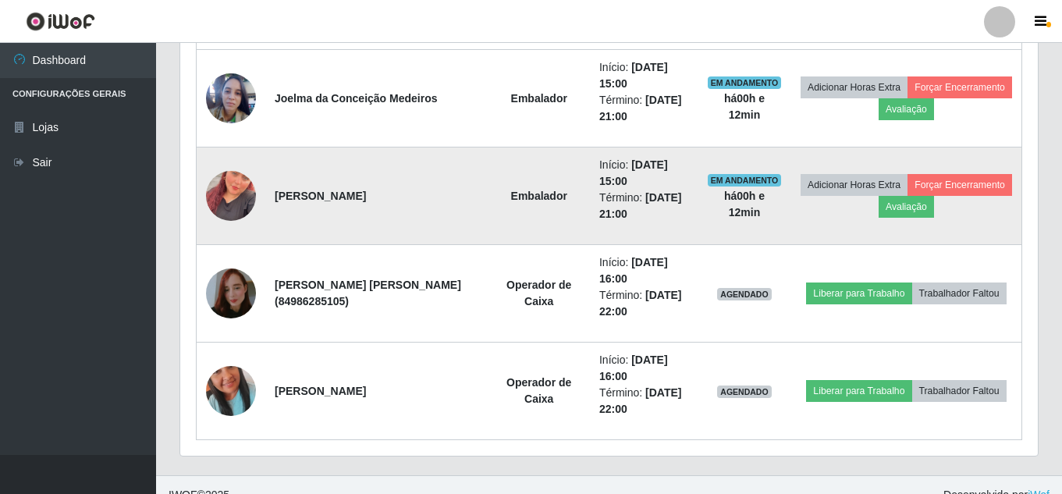
scroll to position [1240, 0]
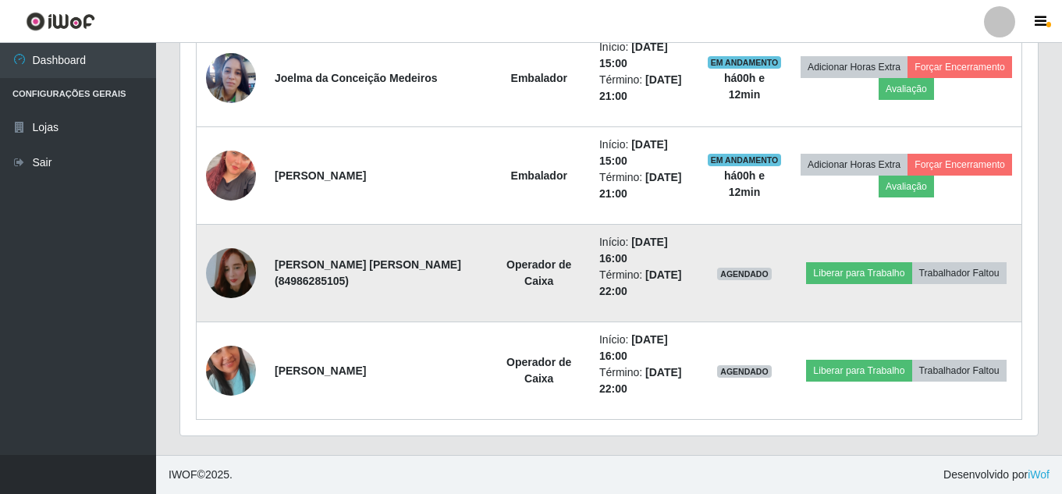
click at [235, 274] on img at bounding box center [231, 273] width 50 height 89
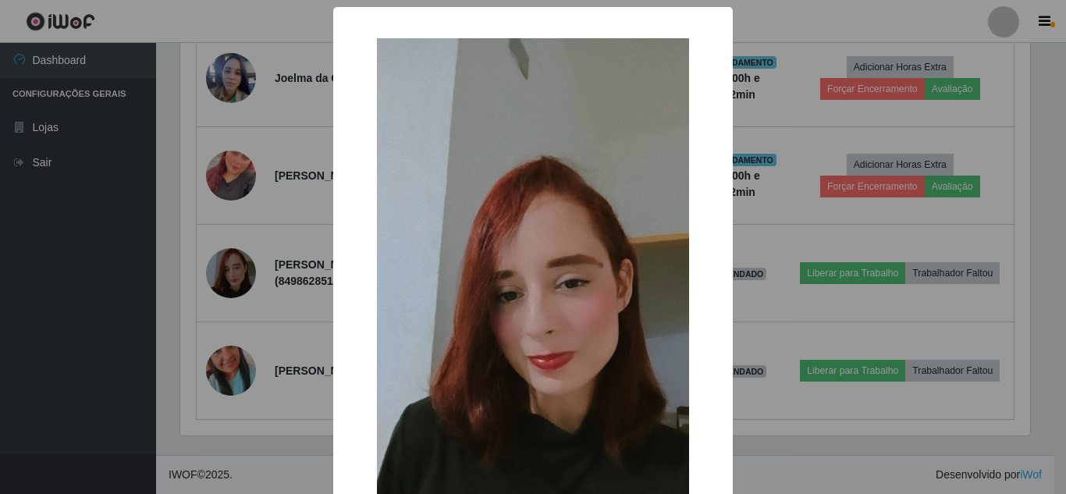
click at [249, 243] on div "× OK Cancel" at bounding box center [533, 247] width 1066 height 494
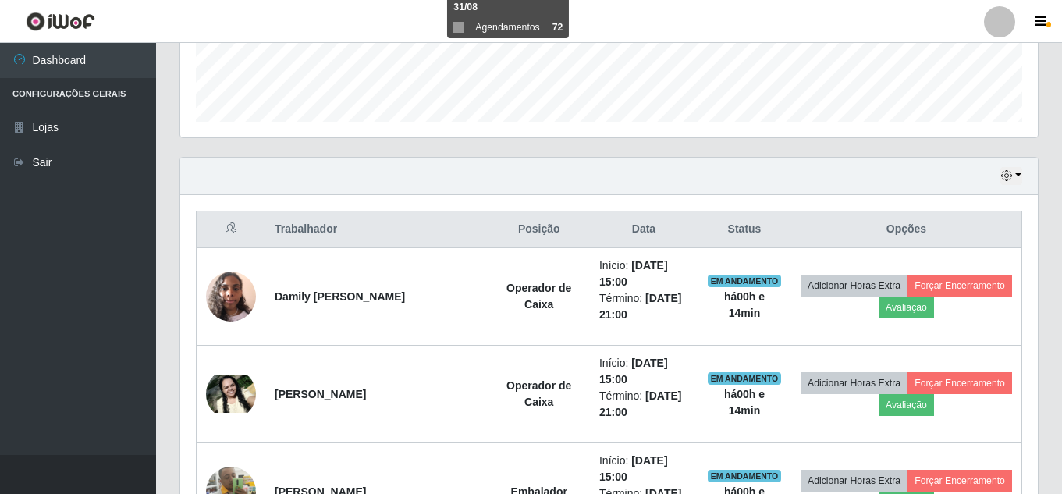
scroll to position [381, 0]
